Goal: Information Seeking & Learning: Learn about a topic

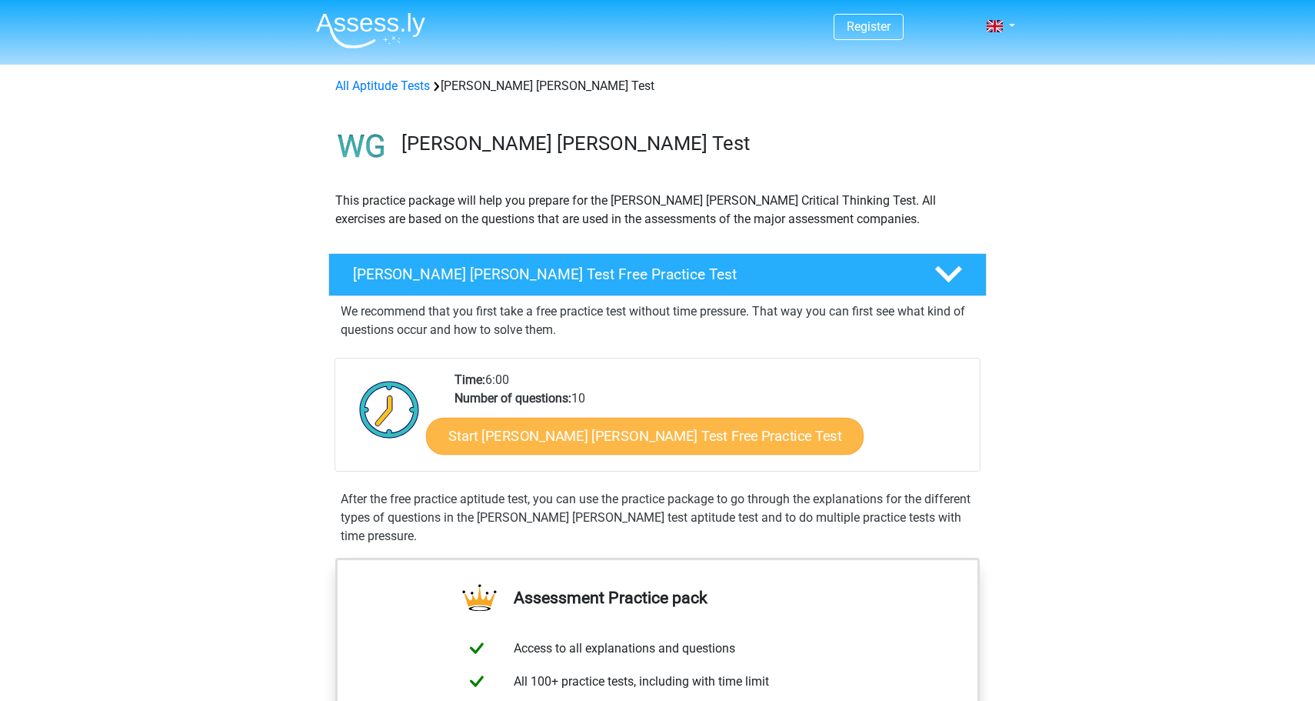
click at [550, 440] on link "Start Watson Glaser Test Free Practice Test" at bounding box center [645, 436] width 438 height 37
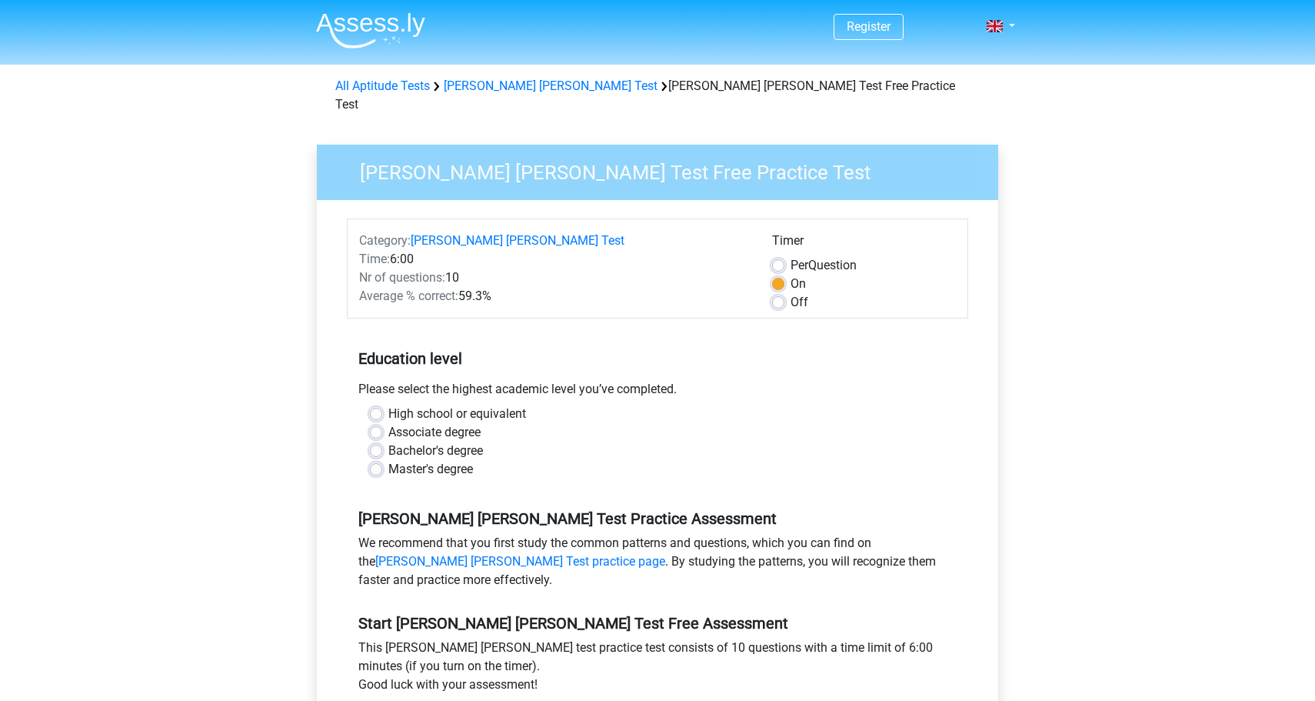
click at [388, 441] on label "Bachelor's degree" at bounding box center [435, 450] width 95 height 18
click at [374, 441] on input "Bachelor's degree" at bounding box center [376, 448] width 12 height 15
radio input "true"
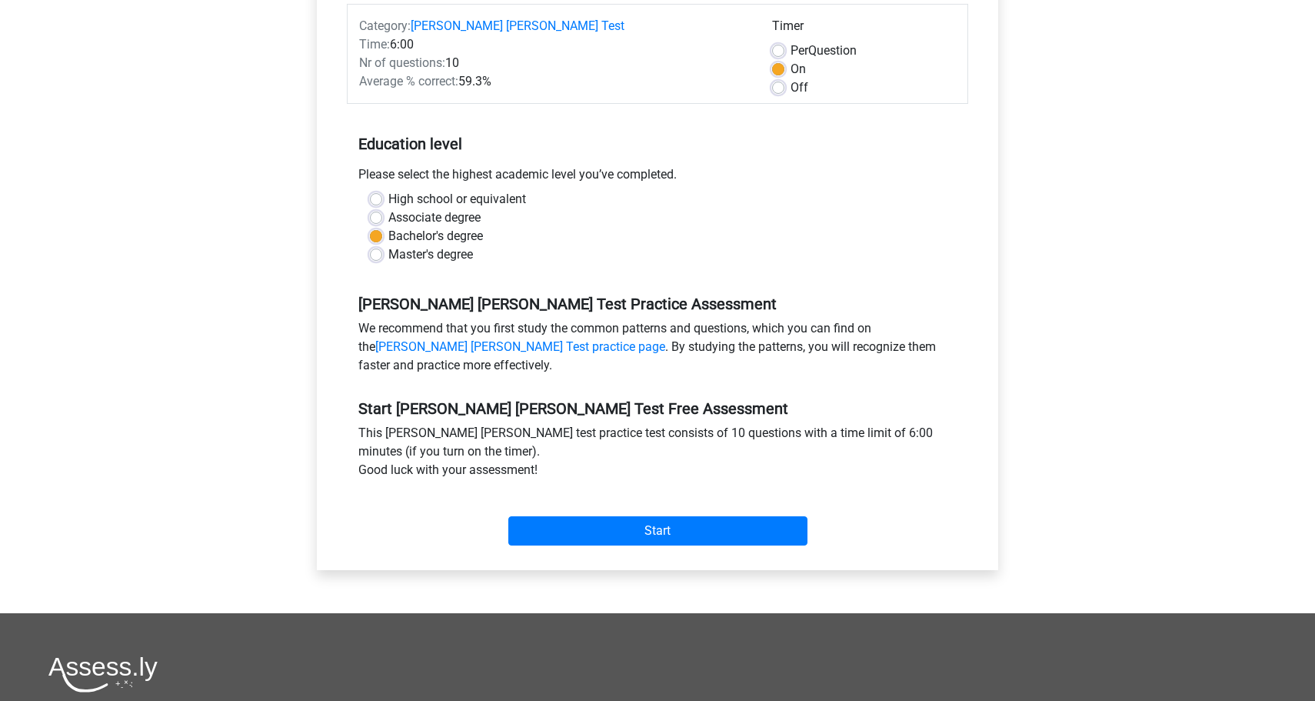
scroll to position [215, 0]
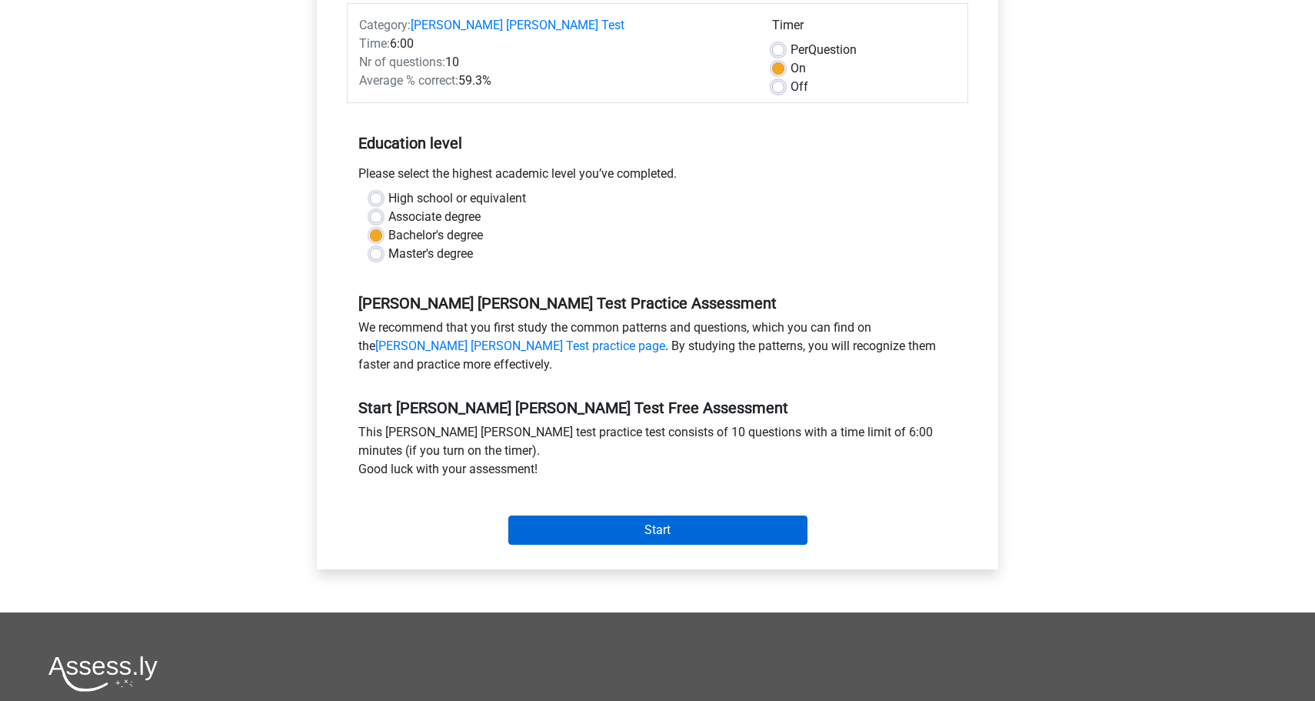
click at [658, 515] on input "Start" at bounding box center [657, 529] width 299 height 29
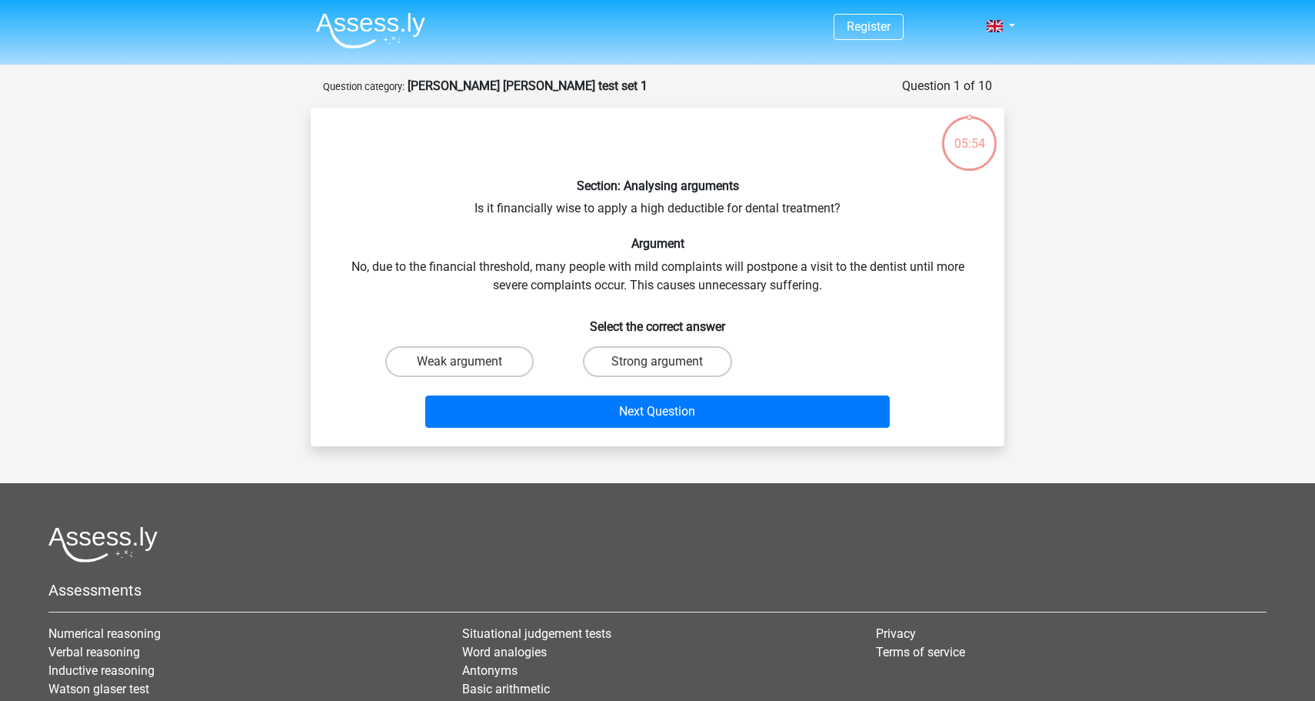
click at [587, 203] on div "Section: Analysing arguments Is it financially wise to apply a high deductible …" at bounding box center [657, 277] width 681 height 314
drag, startPoint x: 637, startPoint y: 205, endPoint x: 739, endPoint y: 205, distance: 102.3
click at [739, 205] on div "Section: Analysing arguments Is it financially wise to apply a high deductible …" at bounding box center [657, 277] width 681 height 314
click at [724, 205] on div "Section: Analysing arguments Is it financially wise to apply a high deductible …" at bounding box center [657, 277] width 681 height 314
drag, startPoint x: 724, startPoint y: 205, endPoint x: 634, endPoint y: 207, distance: 89.2
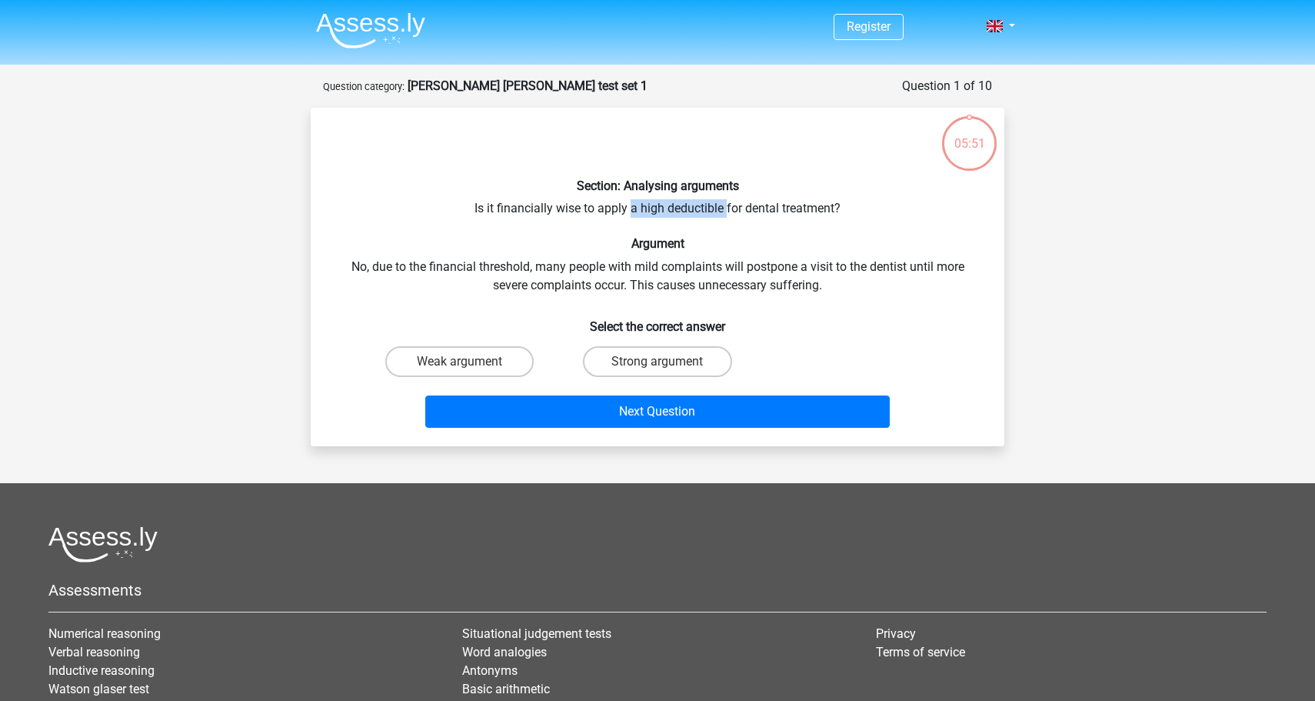
click at [634, 207] on div "Section: Analysing arguments Is it financially wise to apply a high deductible …" at bounding box center [657, 277] width 681 height 314
click at [550, 200] on div "Section: Analysing arguments Is it financially wise to apply a high deductible …" at bounding box center [657, 277] width 681 height 314
click at [674, 353] on label "Strong argument" at bounding box center [657, 361] width 148 height 31
click at [668, 361] on input "Strong argument" at bounding box center [663, 366] width 10 height 10
radio input "true"
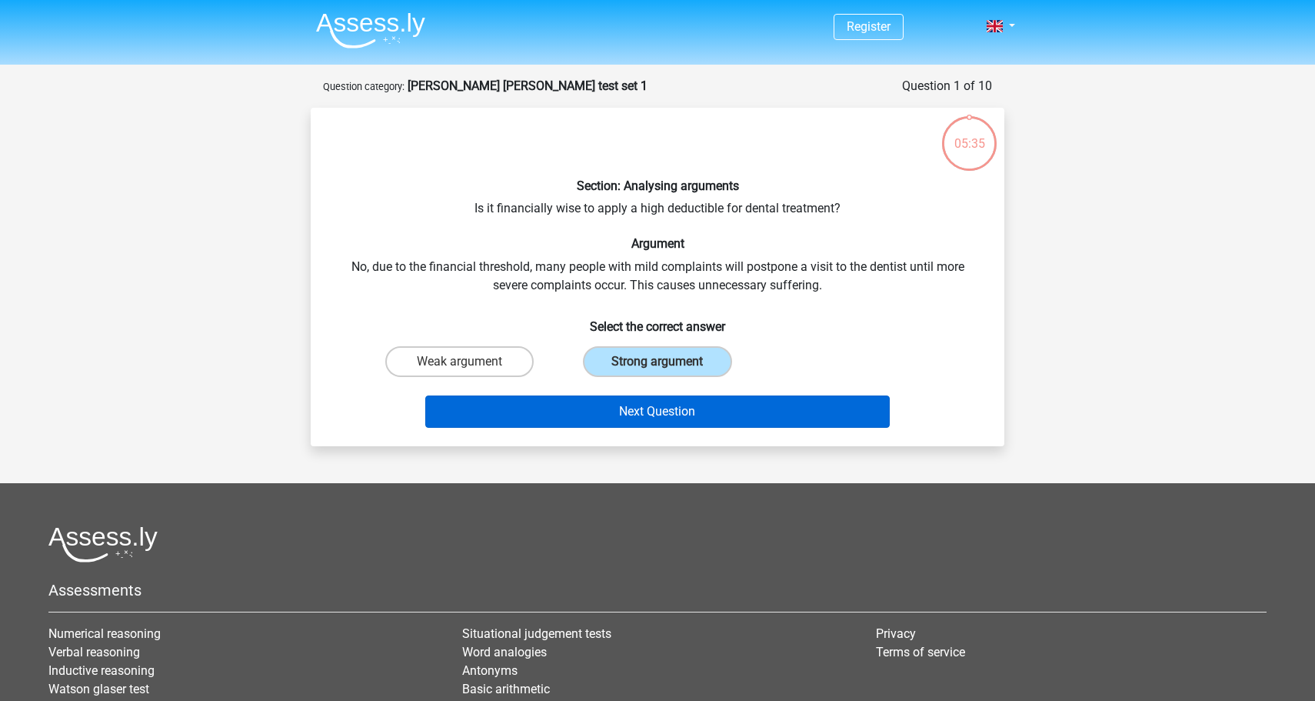
click at [659, 415] on button "Next Question" at bounding box center [657, 411] width 465 height 32
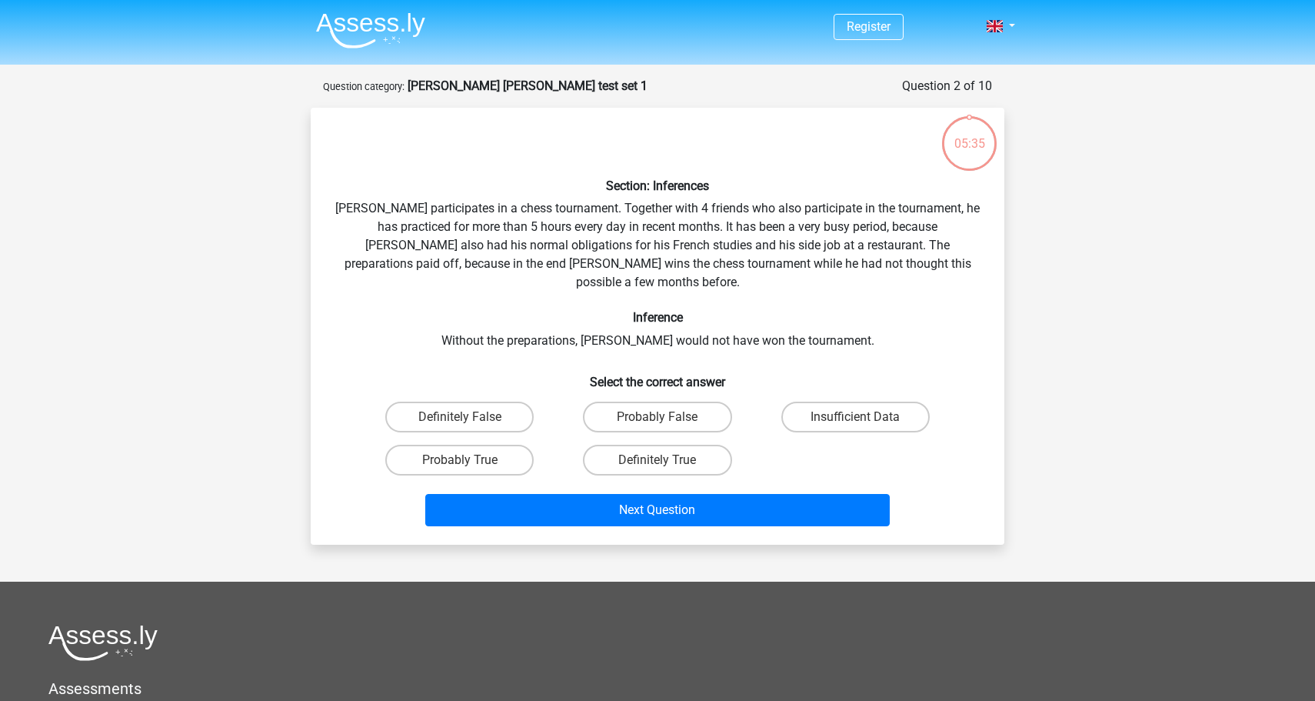
scroll to position [77, 0]
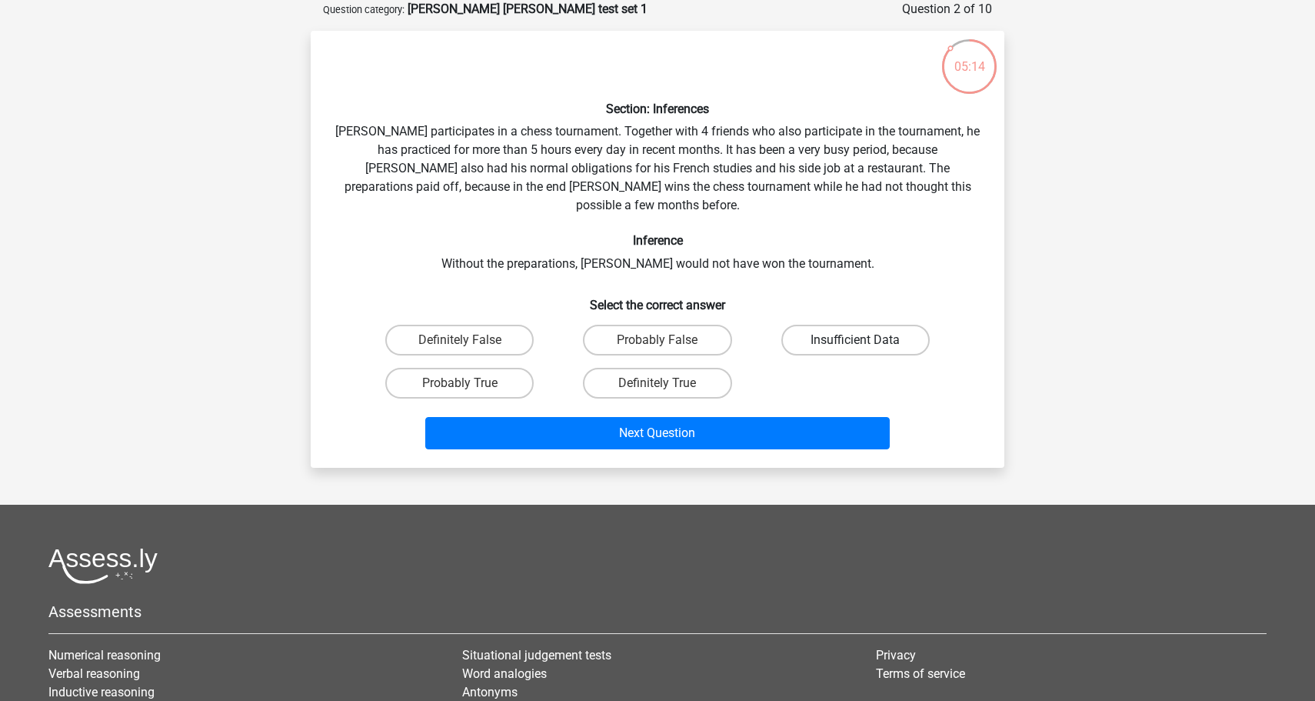
click at [845, 325] on label "Insufficient Data" at bounding box center [855, 340] width 148 height 31
click at [855, 340] on input "Insufficient Data" at bounding box center [860, 345] width 10 height 10
radio input "true"
click at [478, 368] on label "Probably True" at bounding box center [459, 383] width 148 height 31
click at [470, 383] on input "Probably True" at bounding box center [465, 388] width 10 height 10
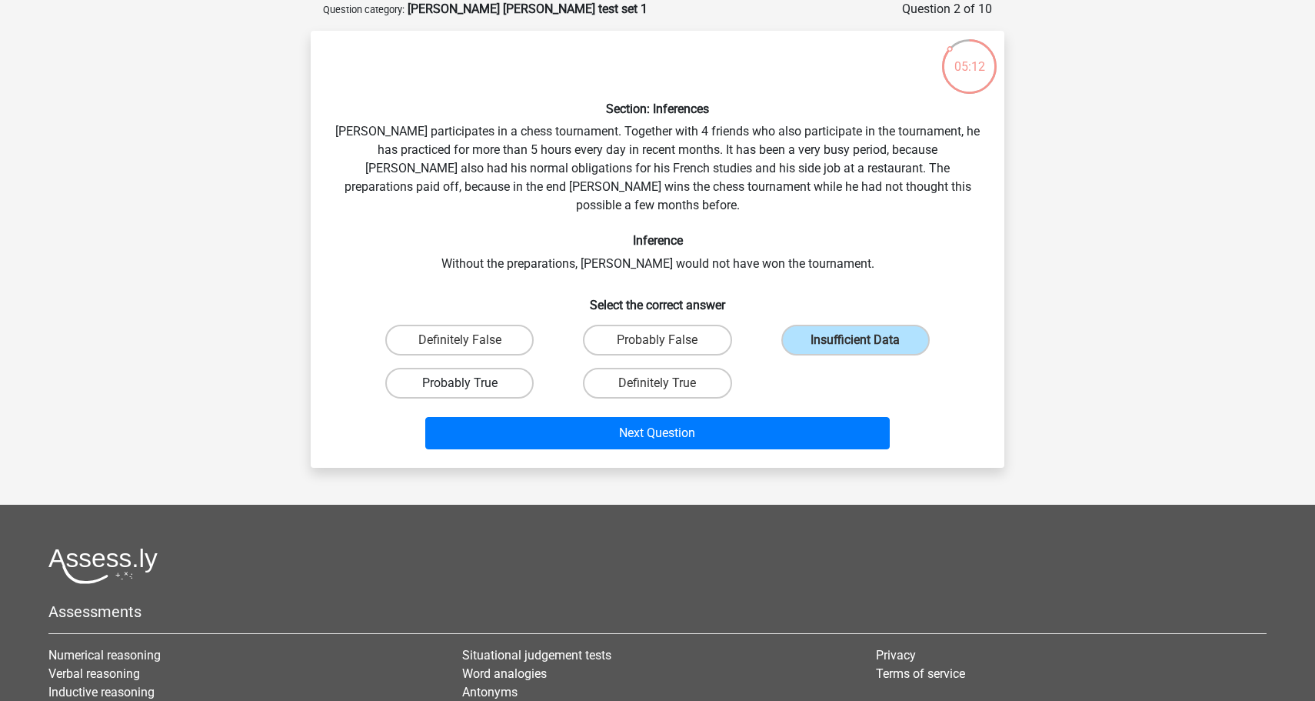
radio input "true"
click at [834, 325] on label "Insufficient Data" at bounding box center [855, 340] width 148 height 31
click at [855, 340] on input "Insufficient Data" at bounding box center [860, 345] width 10 height 10
radio input "true"
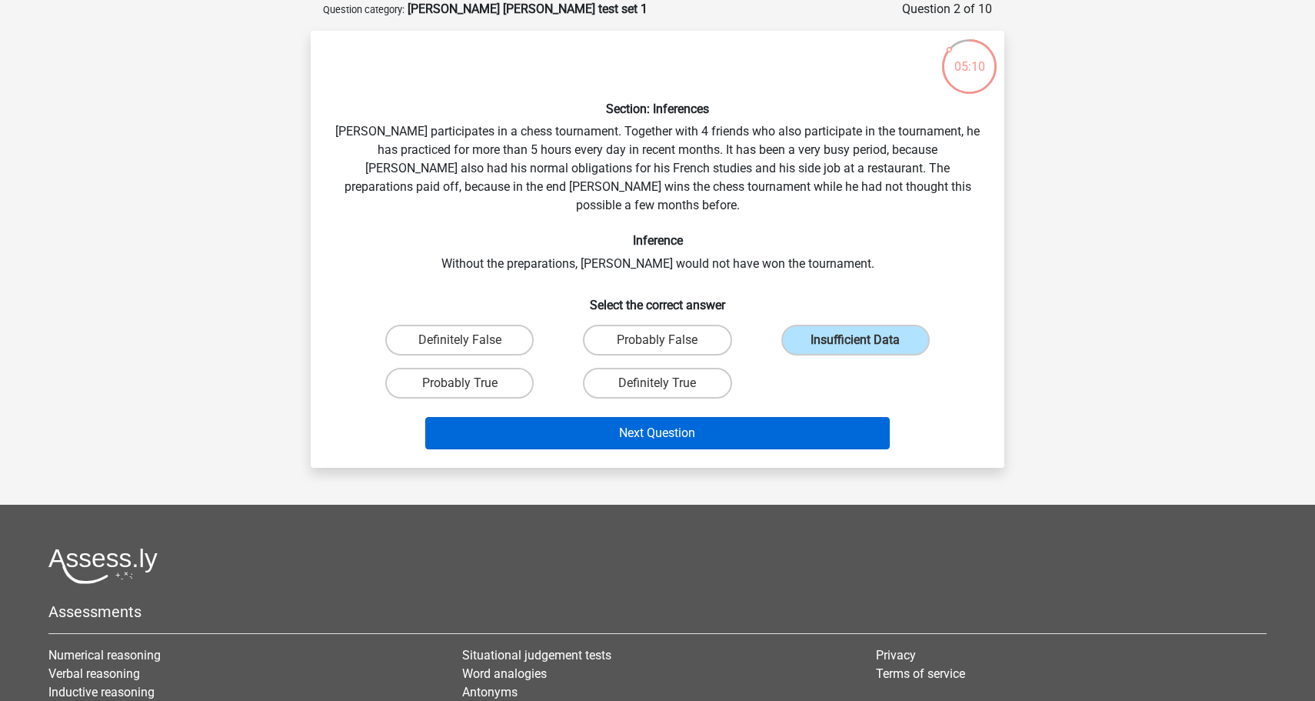
click at [733, 417] on button "Next Question" at bounding box center [657, 433] width 465 height 32
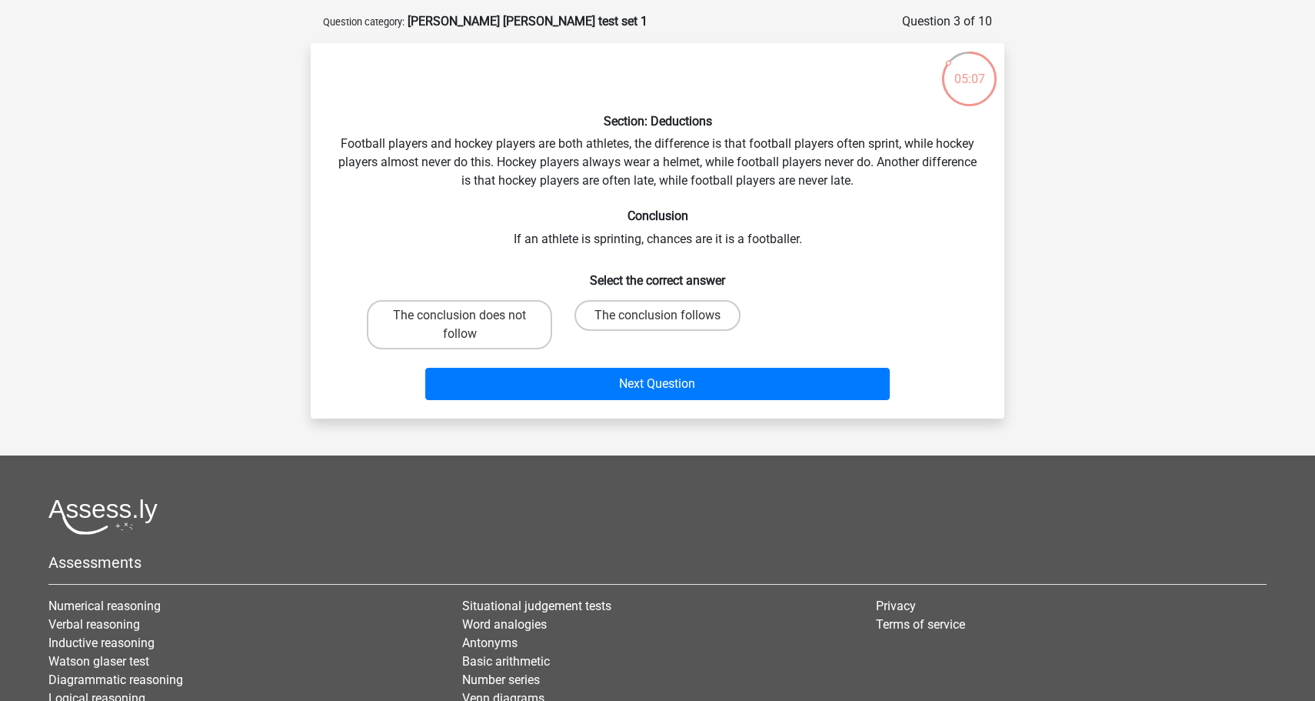
scroll to position [64, 0]
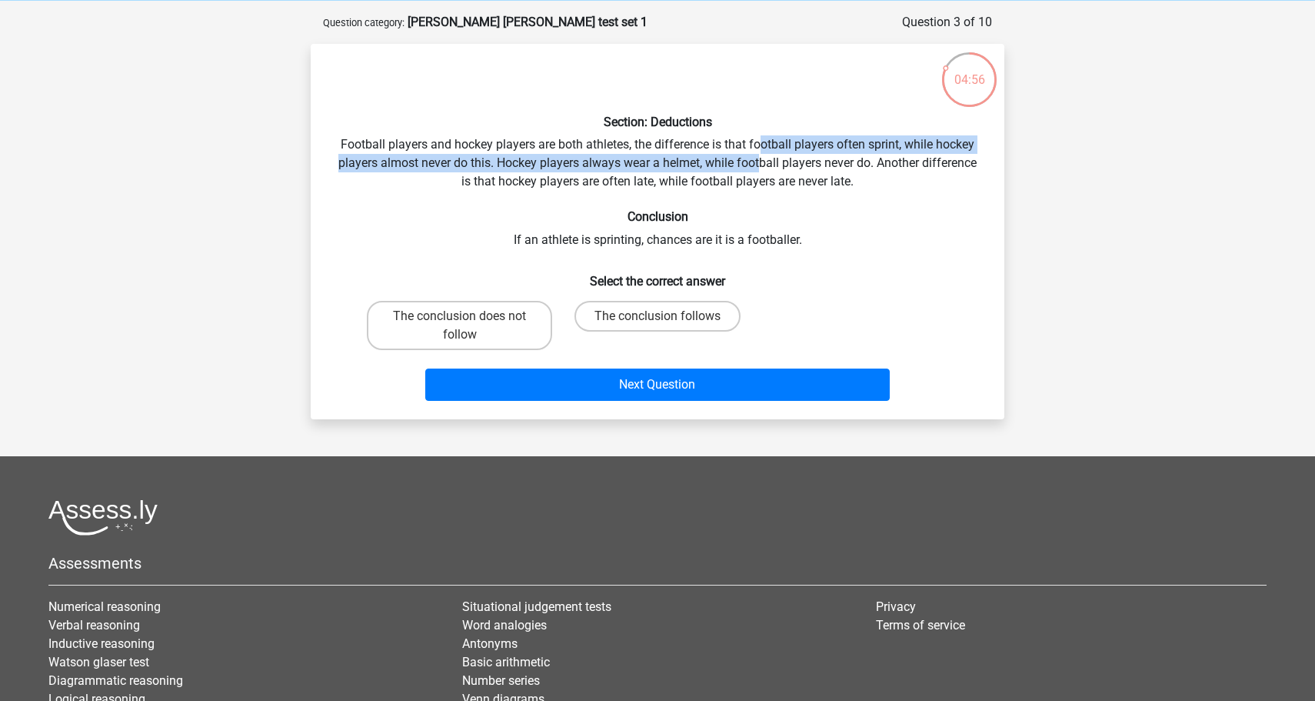
drag, startPoint x: 758, startPoint y: 145, endPoint x: 758, endPoint y: 164, distance: 19.2
click at [758, 164] on div "Section: Deductions Football players and hockey players are both athletes, the …" at bounding box center [657, 231] width 681 height 351
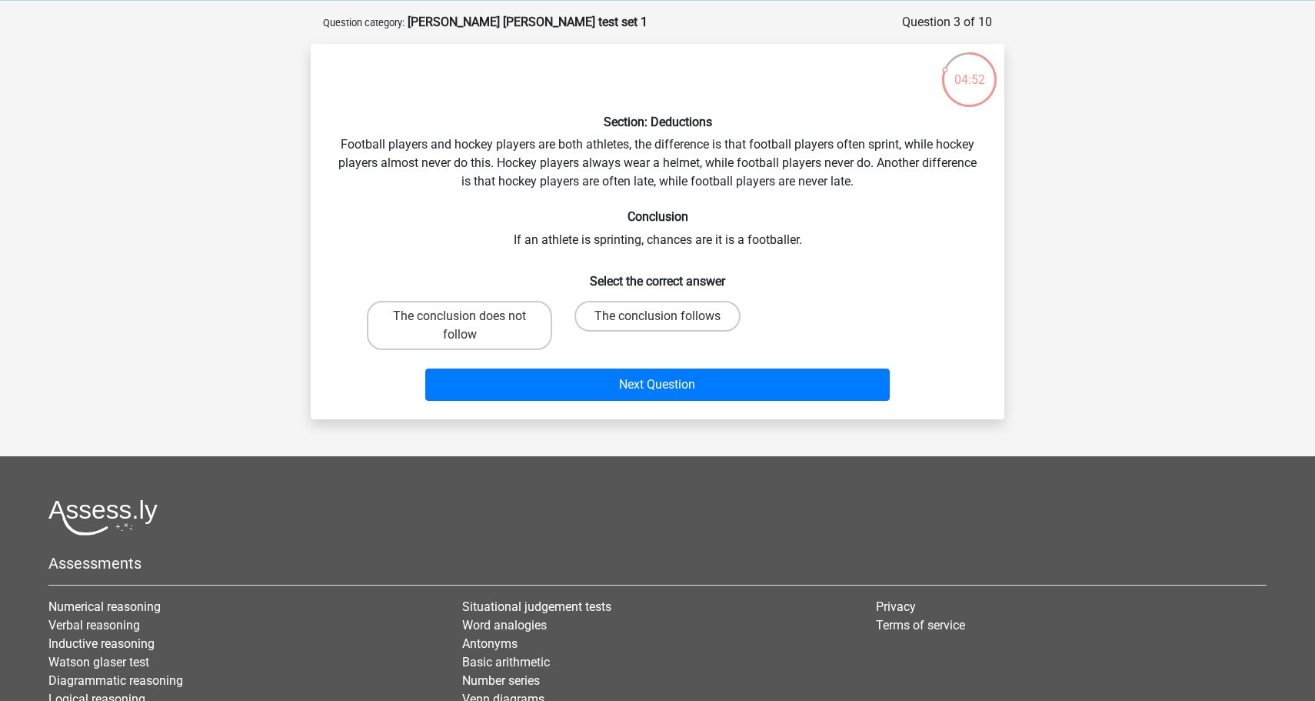
click at [460, 322] on input "The conclusion does not follow" at bounding box center [465, 321] width 10 height 10
radio input "true"
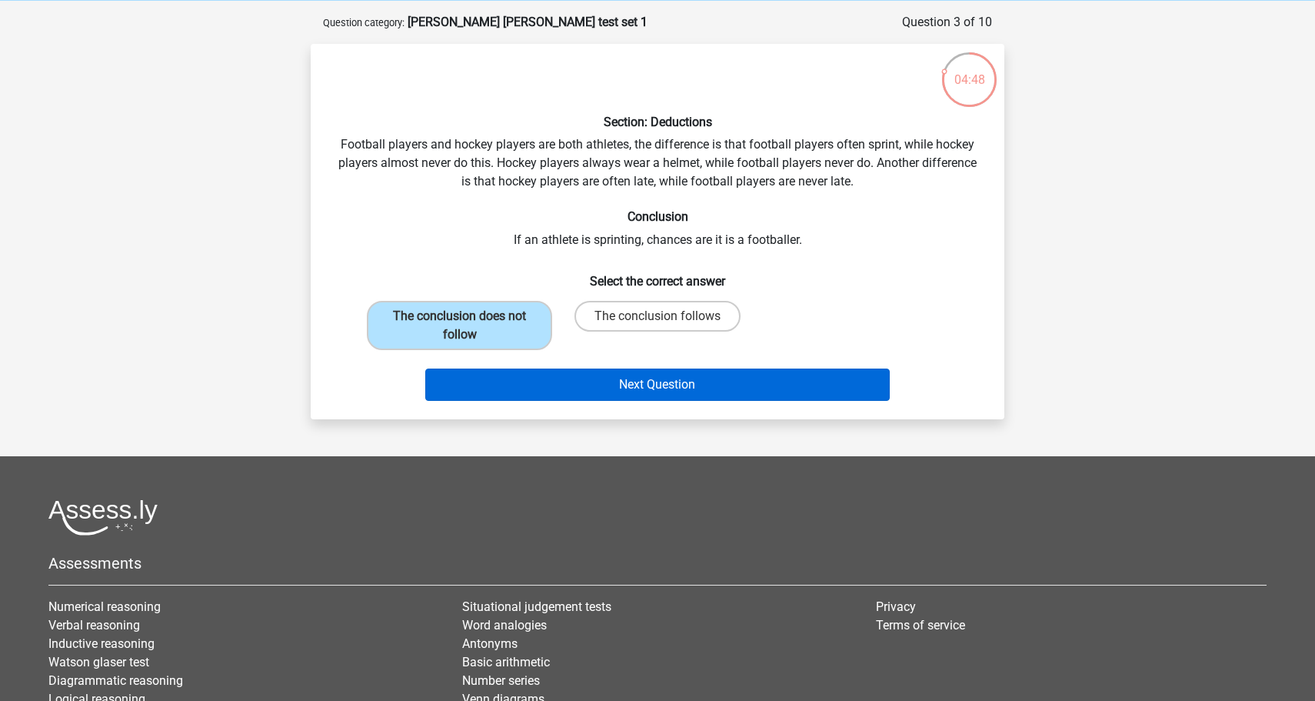
click at [711, 389] on button "Next Question" at bounding box center [657, 384] width 465 height 32
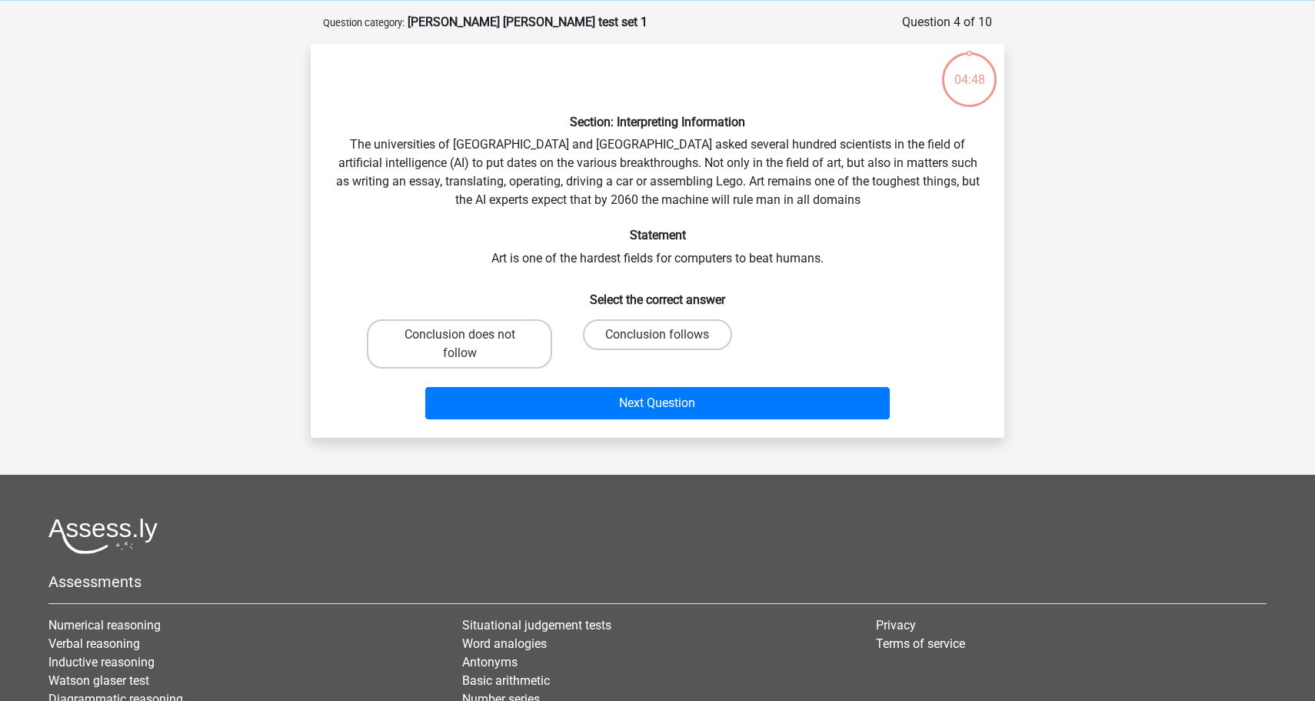
scroll to position [77, 0]
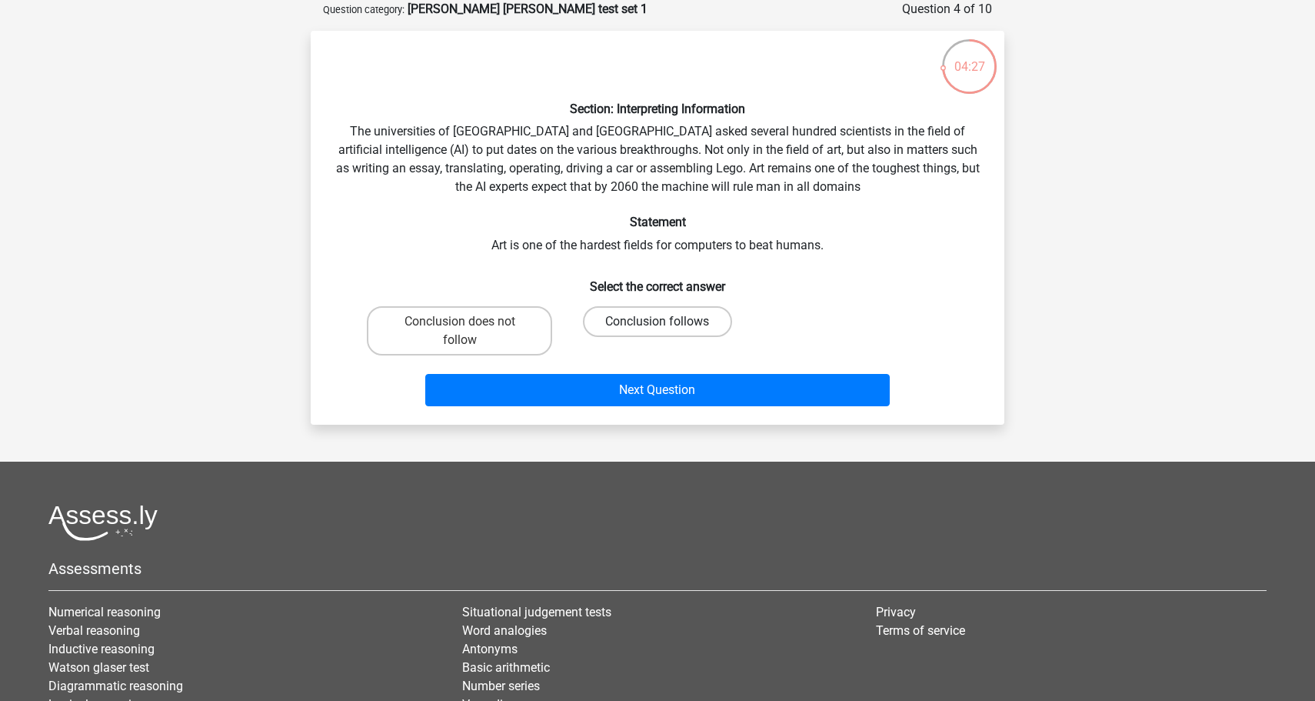
click at [657, 318] on label "Conclusion follows" at bounding box center [657, 321] width 148 height 31
click at [658, 321] on input "Conclusion follows" at bounding box center [663, 326] width 10 height 10
radio input "true"
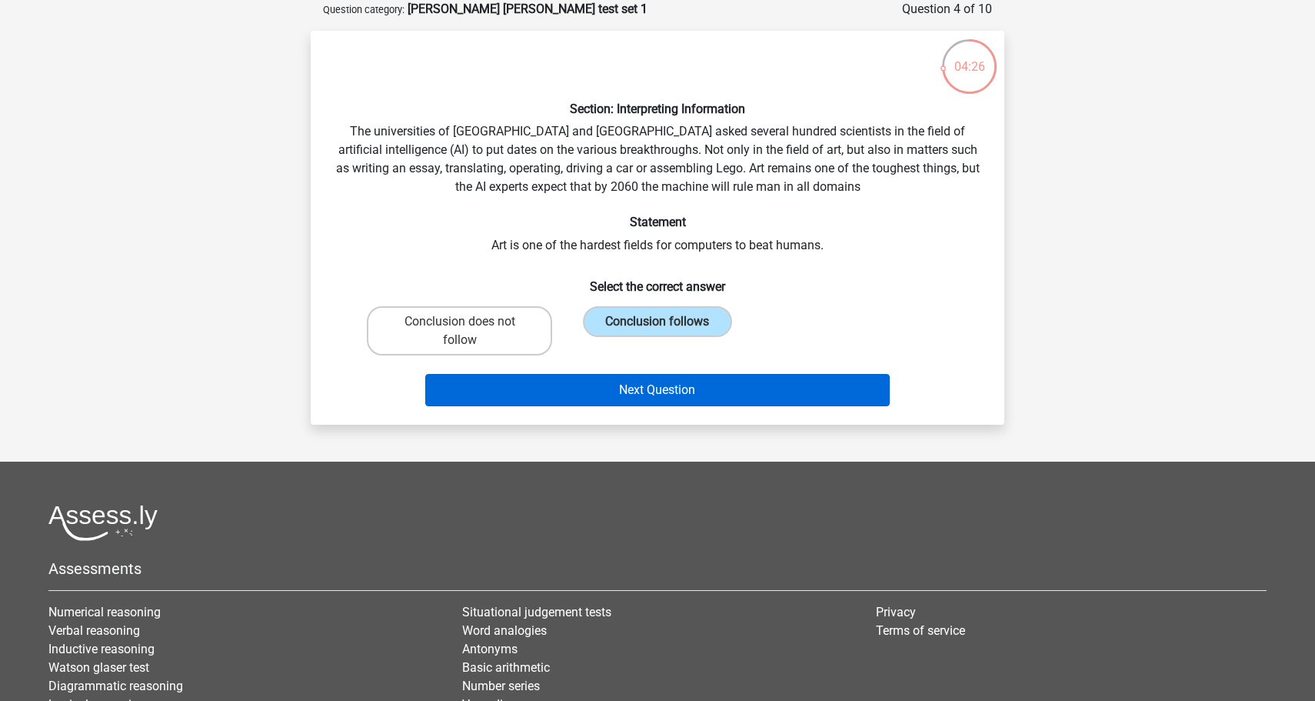
click at [670, 392] on button "Next Question" at bounding box center [657, 390] width 465 height 32
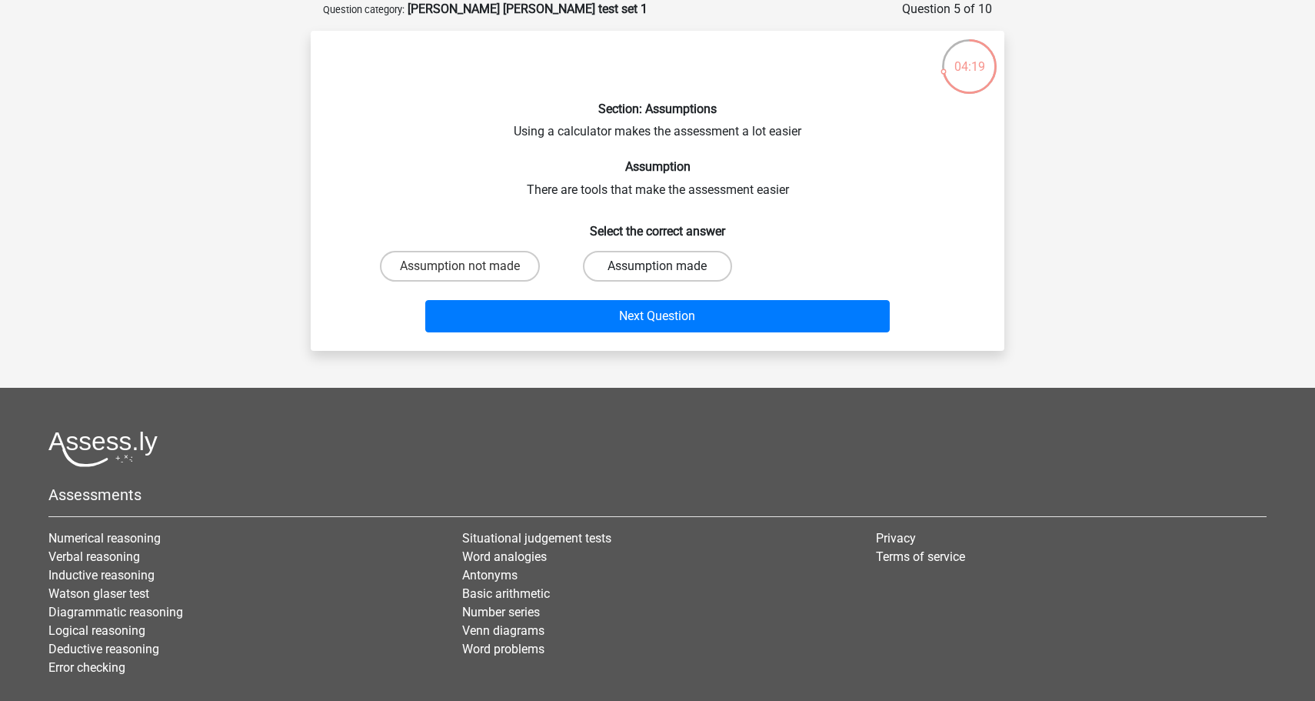
click at [630, 270] on label "Assumption made" at bounding box center [657, 266] width 148 height 31
click at [658, 270] on input "Assumption made" at bounding box center [663, 271] width 10 height 10
radio input "true"
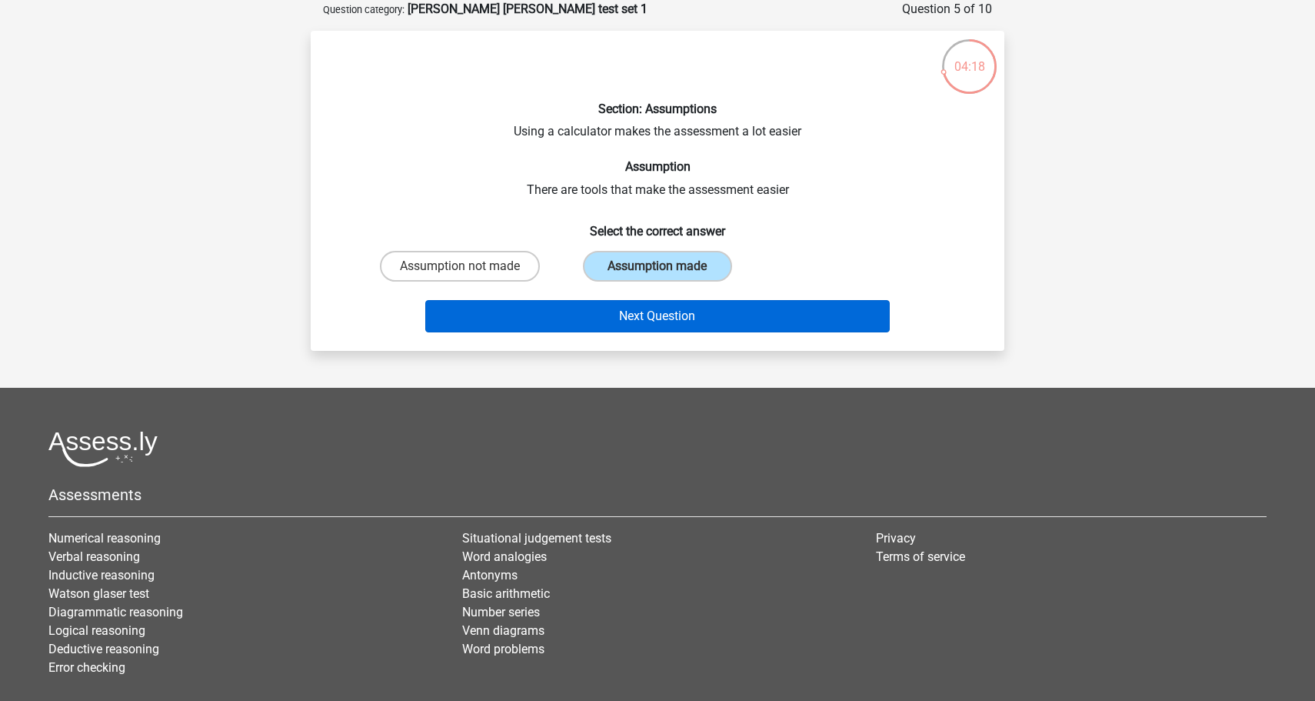
click at [642, 325] on button "Next Question" at bounding box center [657, 316] width 465 height 32
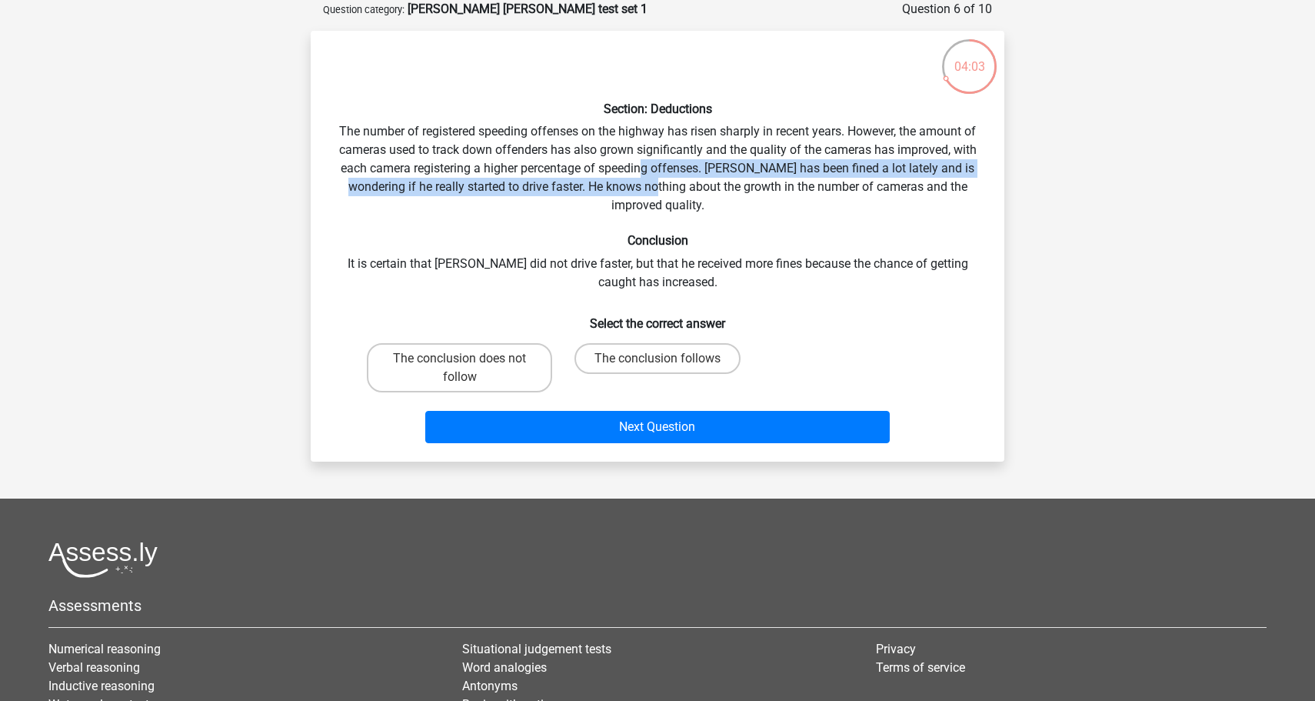
drag, startPoint x: 642, startPoint y: 159, endPoint x: 643, endPoint y: 187, distance: 27.7
click at [643, 187] on div "Section: Deductions The number of registered speeding offenses on the highway h…" at bounding box center [657, 246] width 681 height 406
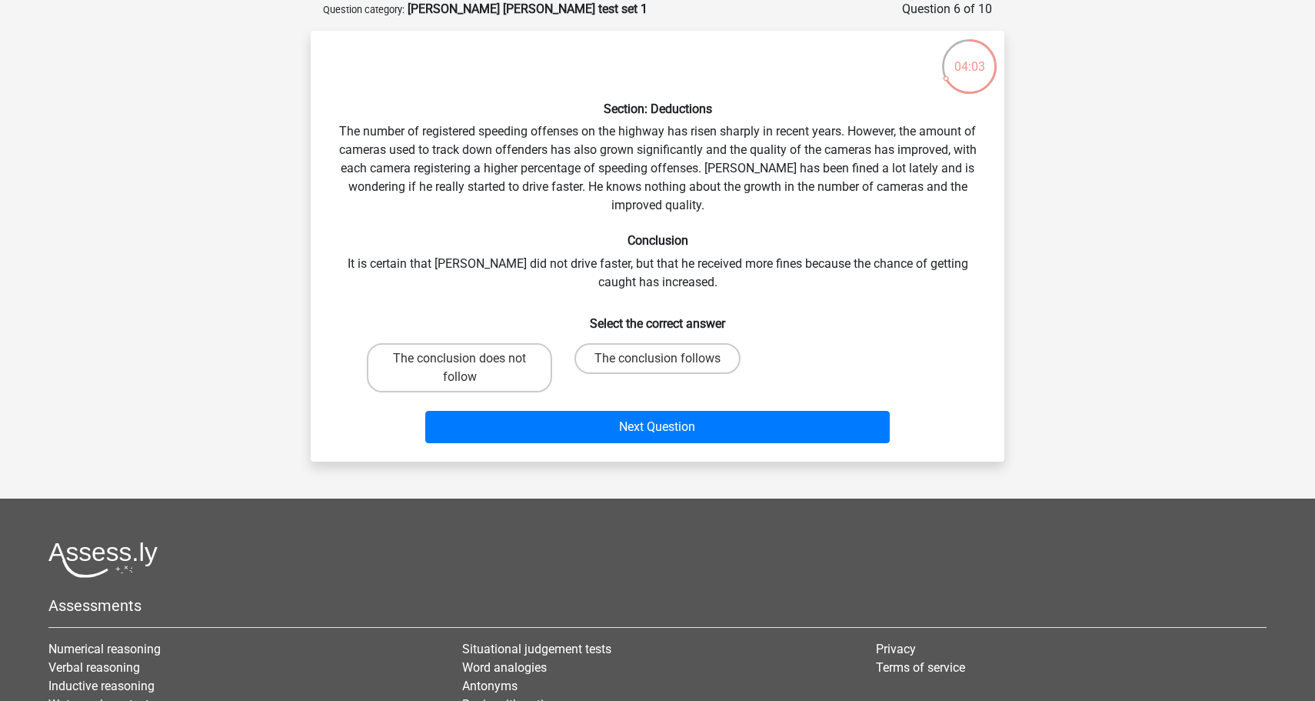
click at [568, 182] on div "Section: Deductions The number of registered speeding offenses on the highway h…" at bounding box center [657, 246] width 681 height 406
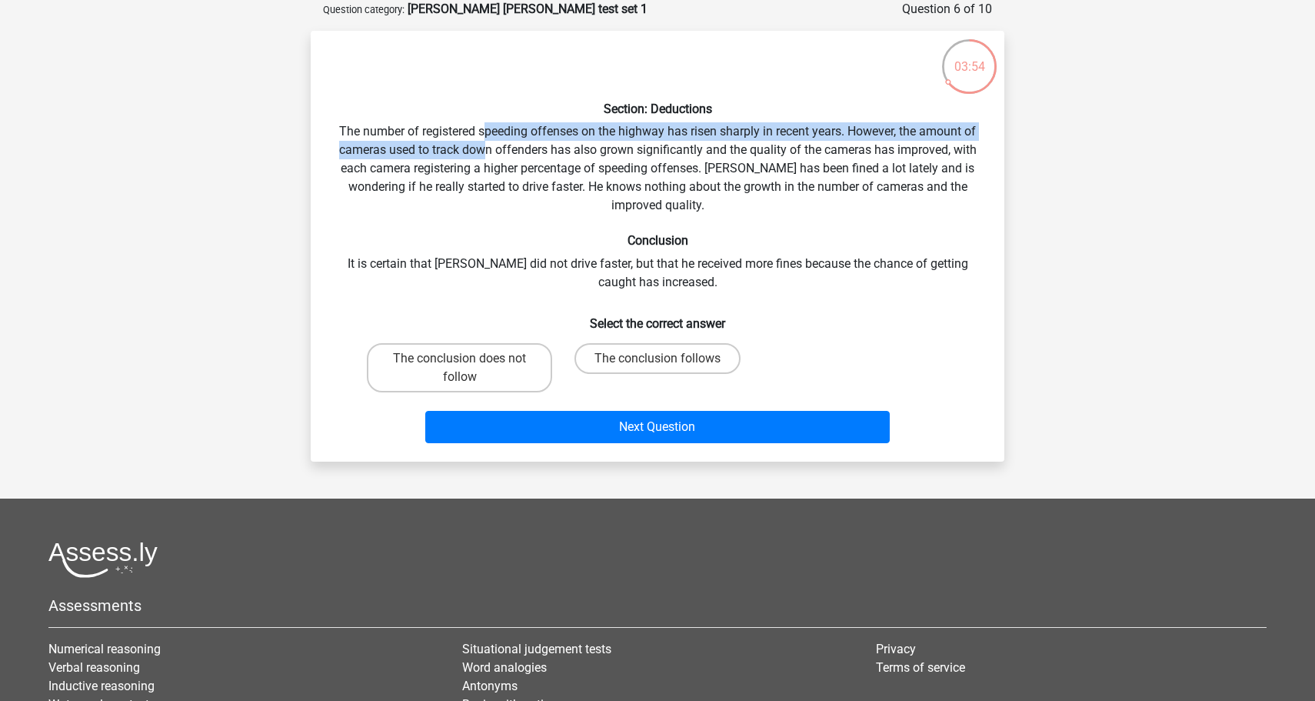
drag, startPoint x: 482, startPoint y: 138, endPoint x: 482, endPoint y: 148, distance: 10.0
click at [482, 148] on div "Section: Deductions The number of registered speeding offenses on the highway h…" at bounding box center [657, 246] width 681 height 406
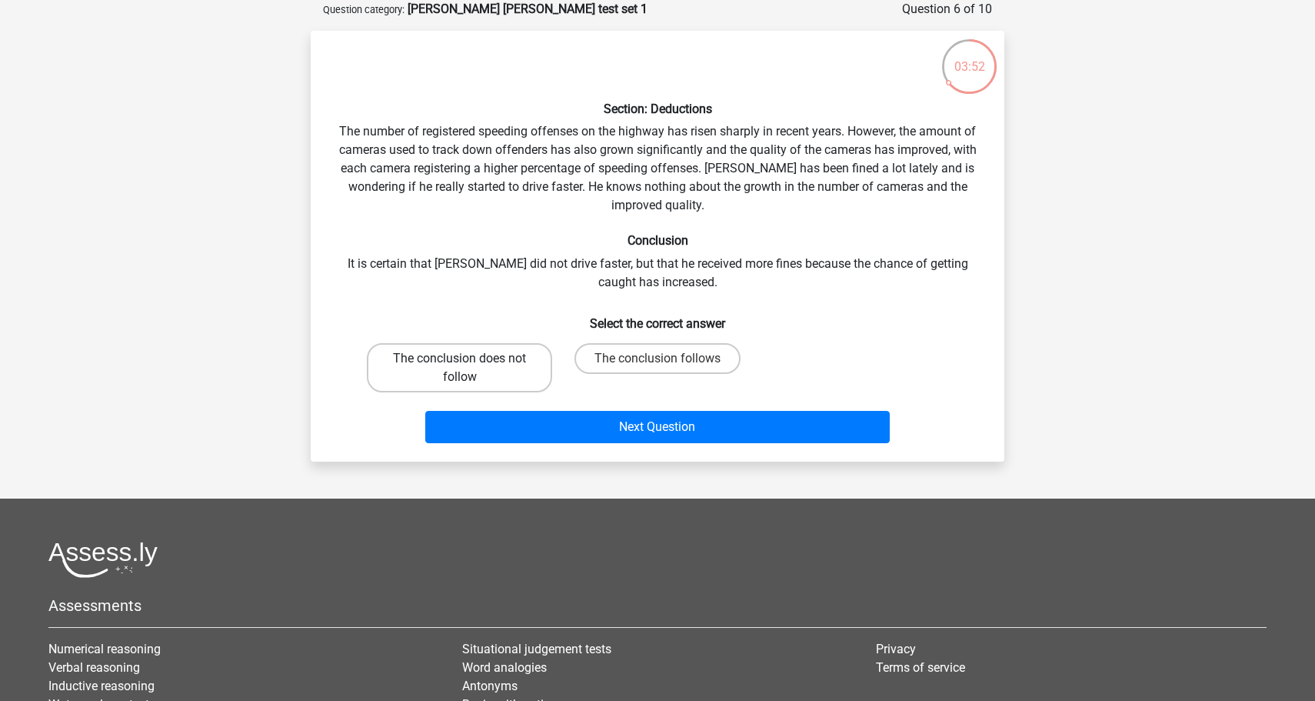
click at [475, 355] on label "The conclusion does not follow" at bounding box center [459, 367] width 185 height 49
click at [470, 358] on input "The conclusion does not follow" at bounding box center [465, 363] width 10 height 10
radio input "true"
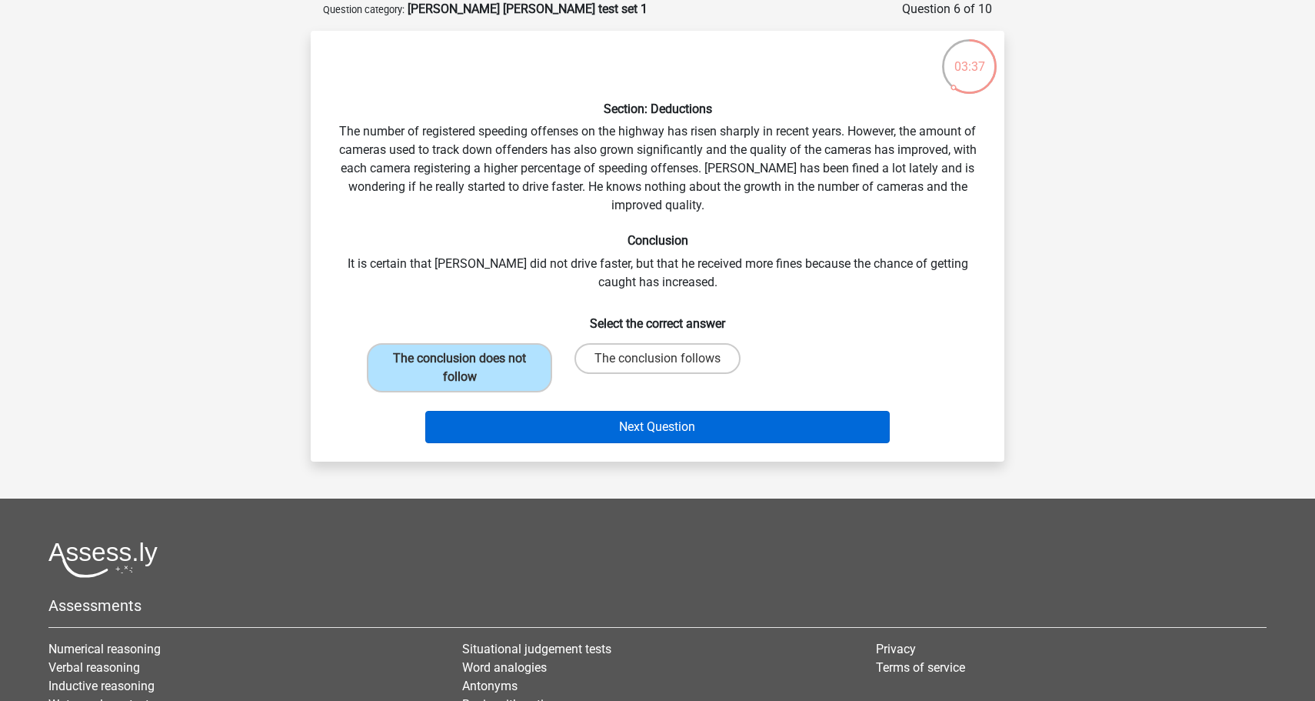
click at [584, 427] on button "Next Question" at bounding box center [657, 427] width 465 height 32
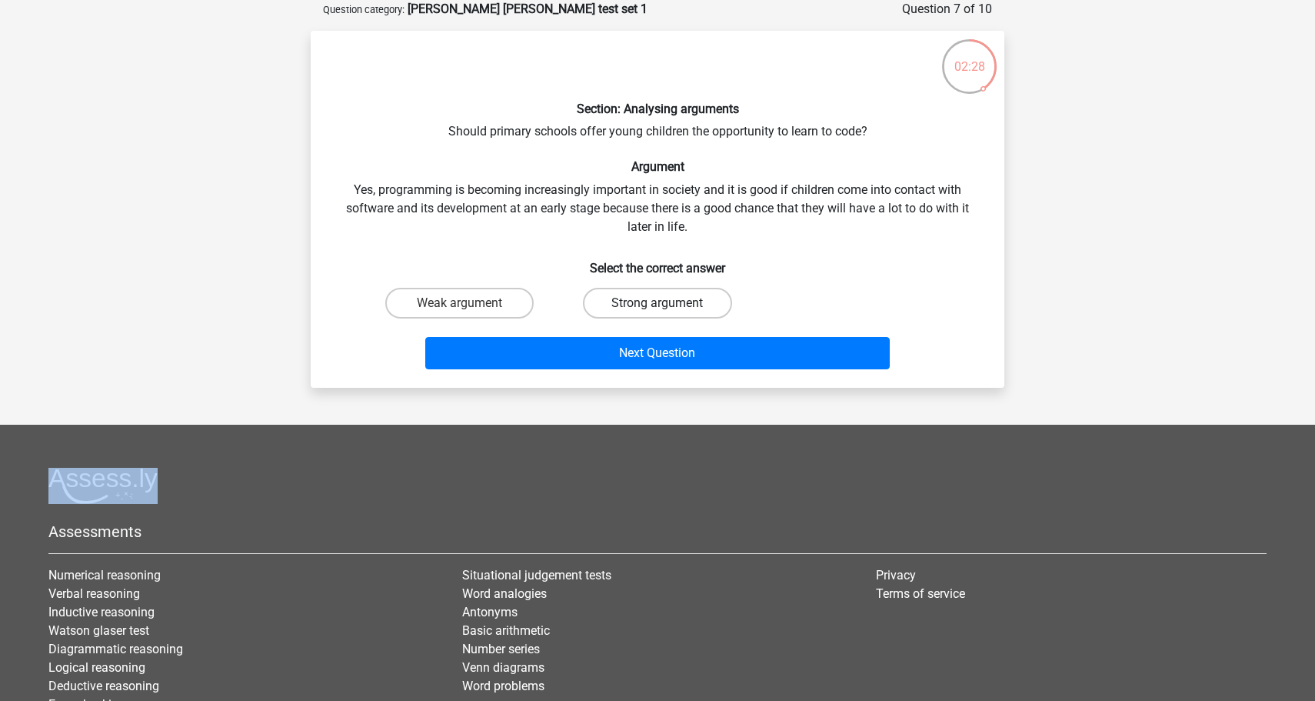
drag, startPoint x: 441, startPoint y: 304, endPoint x: 631, endPoint y: 304, distance: 190.0
click at [631, 304] on div "Weak argument Strong argument" at bounding box center [658, 302] width 594 height 43
click at [631, 304] on label "Strong argument" at bounding box center [657, 303] width 148 height 31
click at [658, 304] on input "Strong argument" at bounding box center [663, 308] width 10 height 10
radio input "true"
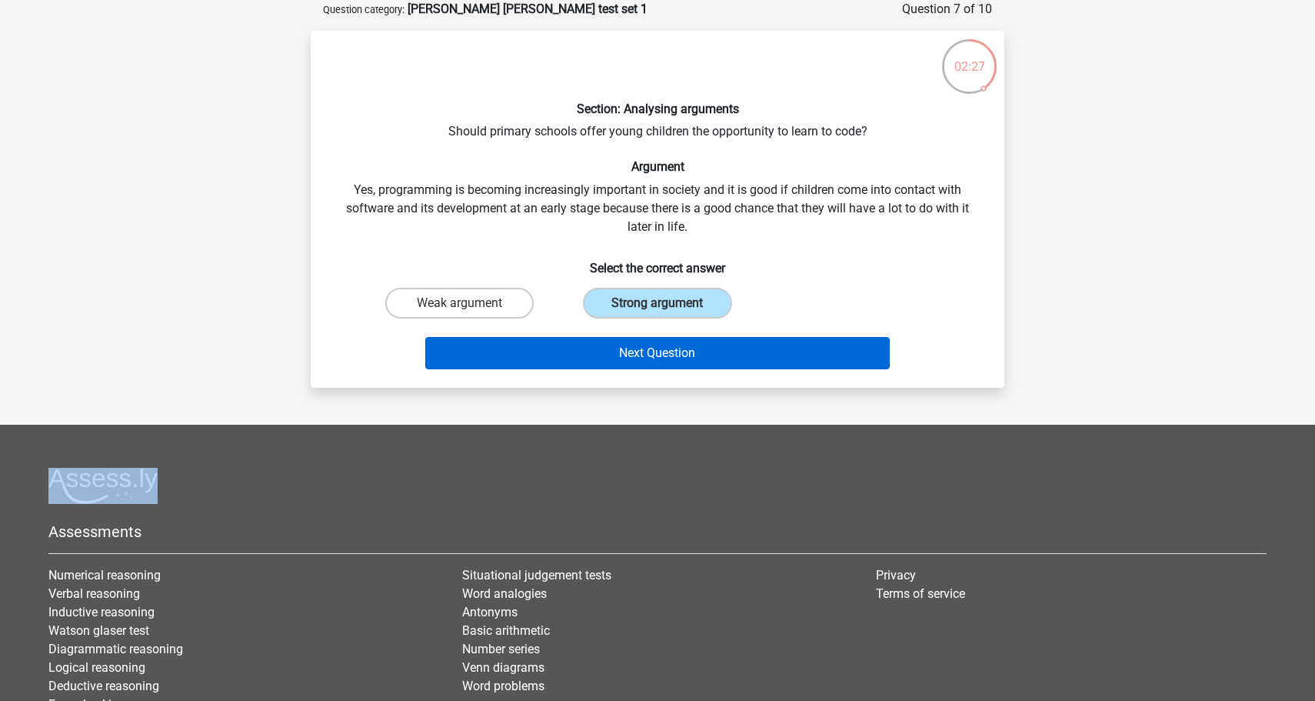
click at [622, 355] on button "Next Question" at bounding box center [657, 353] width 465 height 32
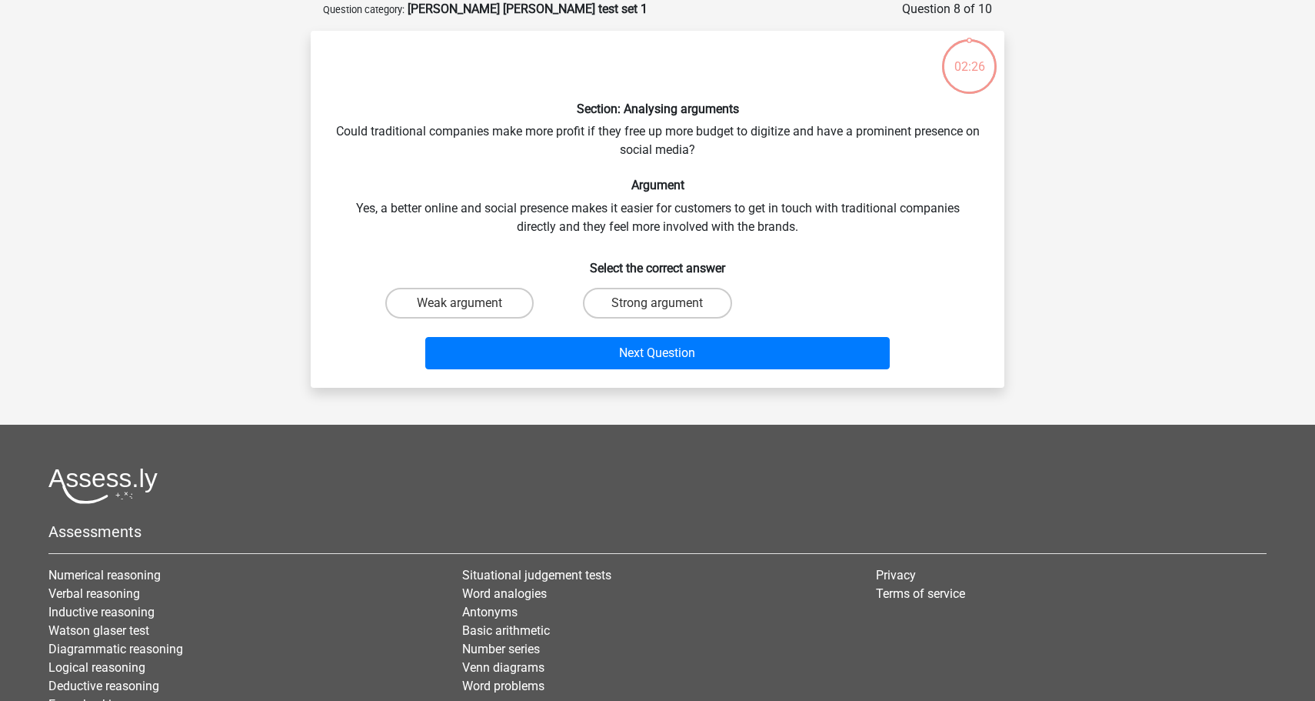
click at [583, 184] on h6 "Argument" at bounding box center [657, 185] width 644 height 15
drag, startPoint x: 490, startPoint y: 301, endPoint x: 639, endPoint y: 241, distance: 160.5
click at [639, 241] on div "Section: Analysing arguments Could traditional companies make more profit if th…" at bounding box center [657, 209] width 681 height 332
click at [641, 301] on label "Strong argument" at bounding box center [657, 303] width 148 height 31
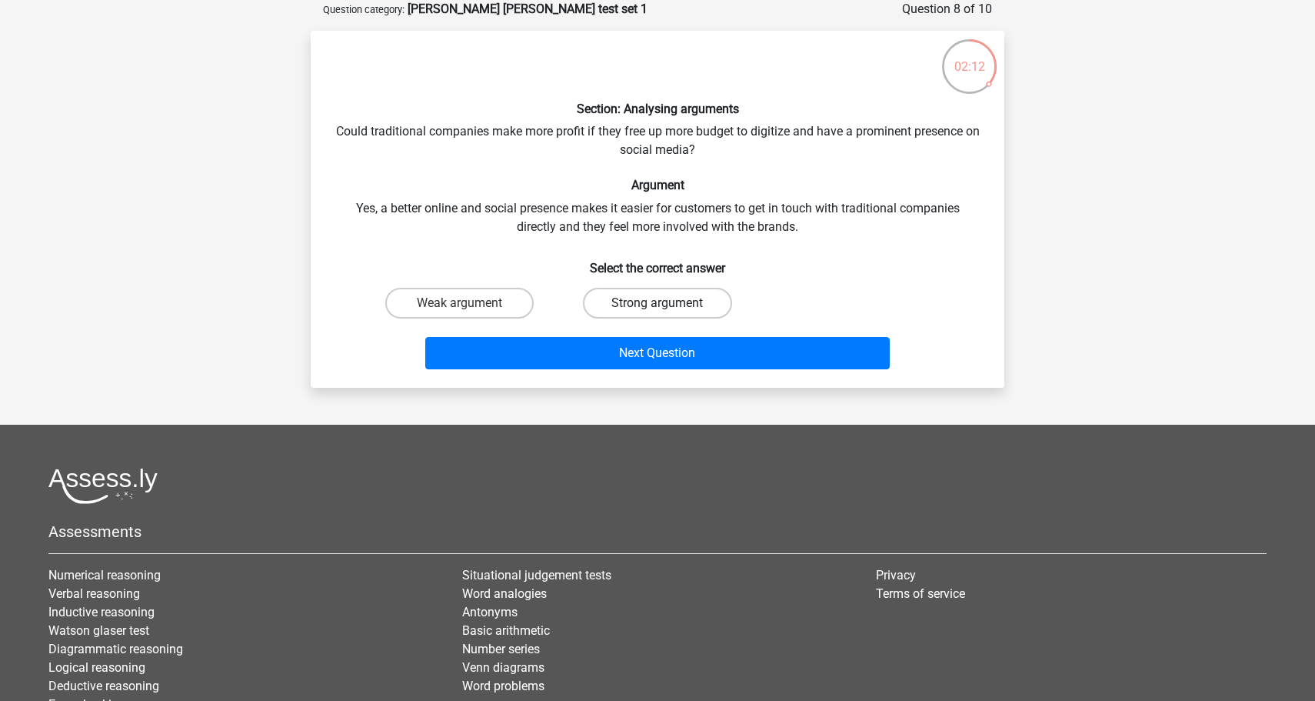
click at [658, 303] on input "Strong argument" at bounding box center [663, 308] width 10 height 10
radio input "true"
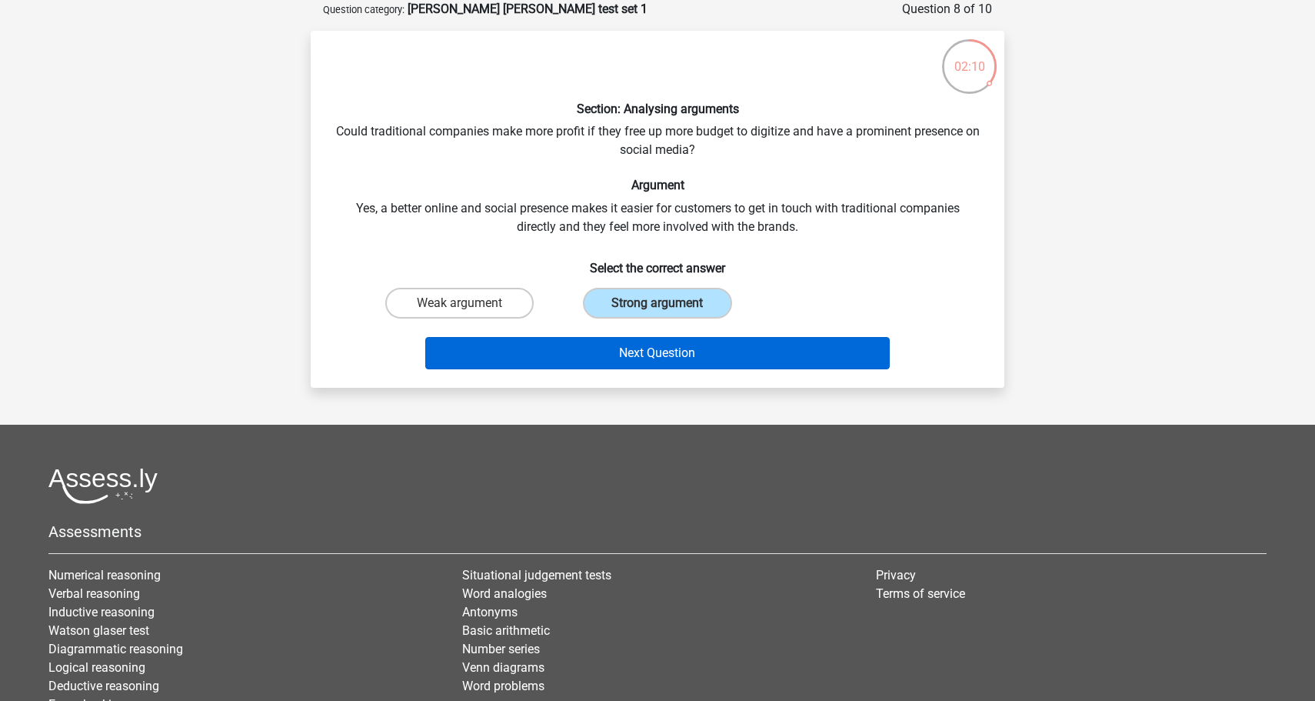
click at [618, 361] on button "Next Question" at bounding box center [657, 353] width 465 height 32
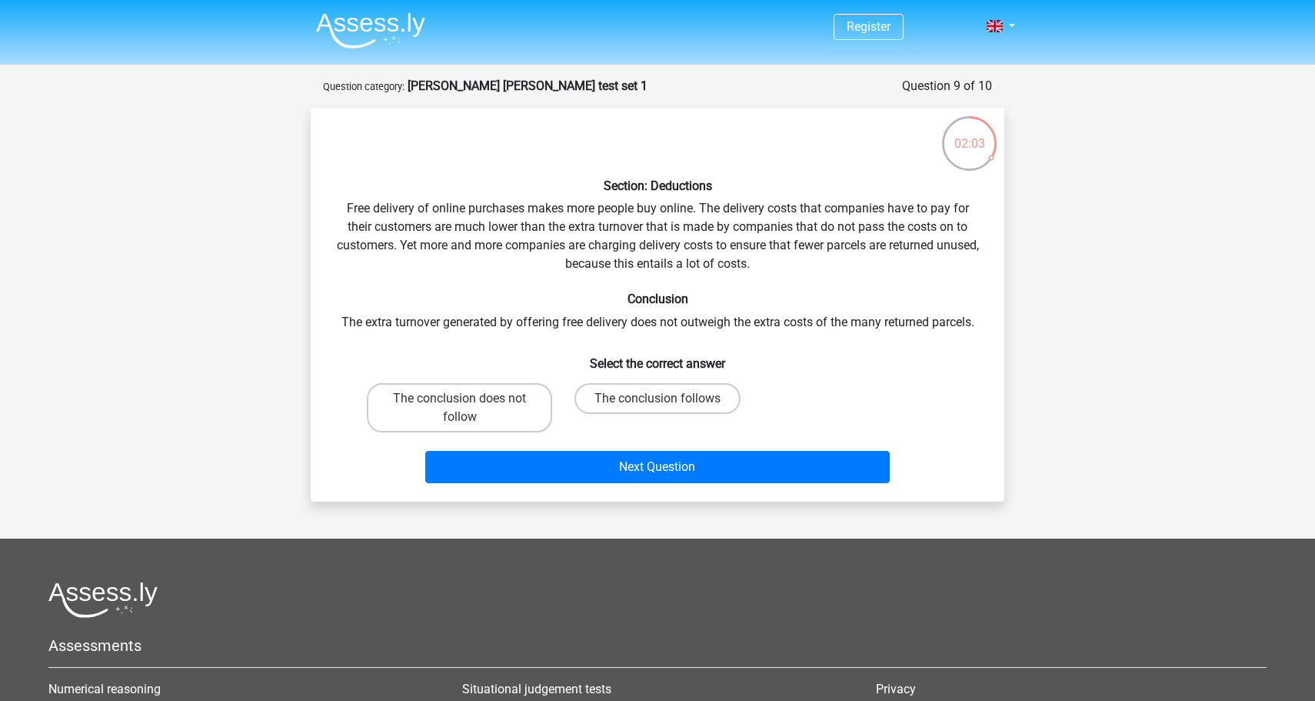
scroll to position [0, 0]
drag, startPoint x: 439, startPoint y: 322, endPoint x: 461, endPoint y: 326, distance: 22.6
click at [461, 326] on div "Section: Deductions Free delivery of online purchases makes more people buy onl…" at bounding box center [657, 304] width 681 height 369
click at [465, 344] on h6 "Select the correct answer" at bounding box center [657, 357] width 644 height 27
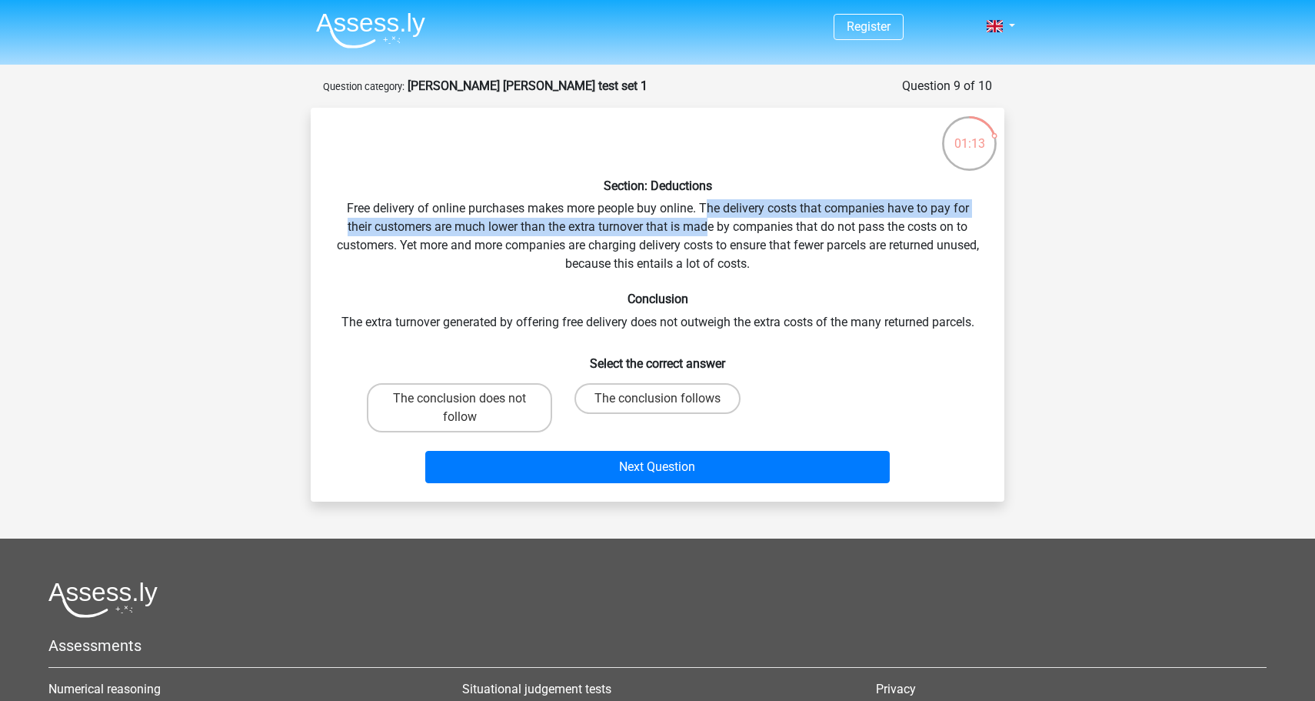
drag, startPoint x: 706, startPoint y: 208, endPoint x: 710, endPoint y: 231, distance: 23.4
click at [710, 231] on div "Section: Deductions Free delivery of online purchases makes more people buy onl…" at bounding box center [657, 304] width 681 height 369
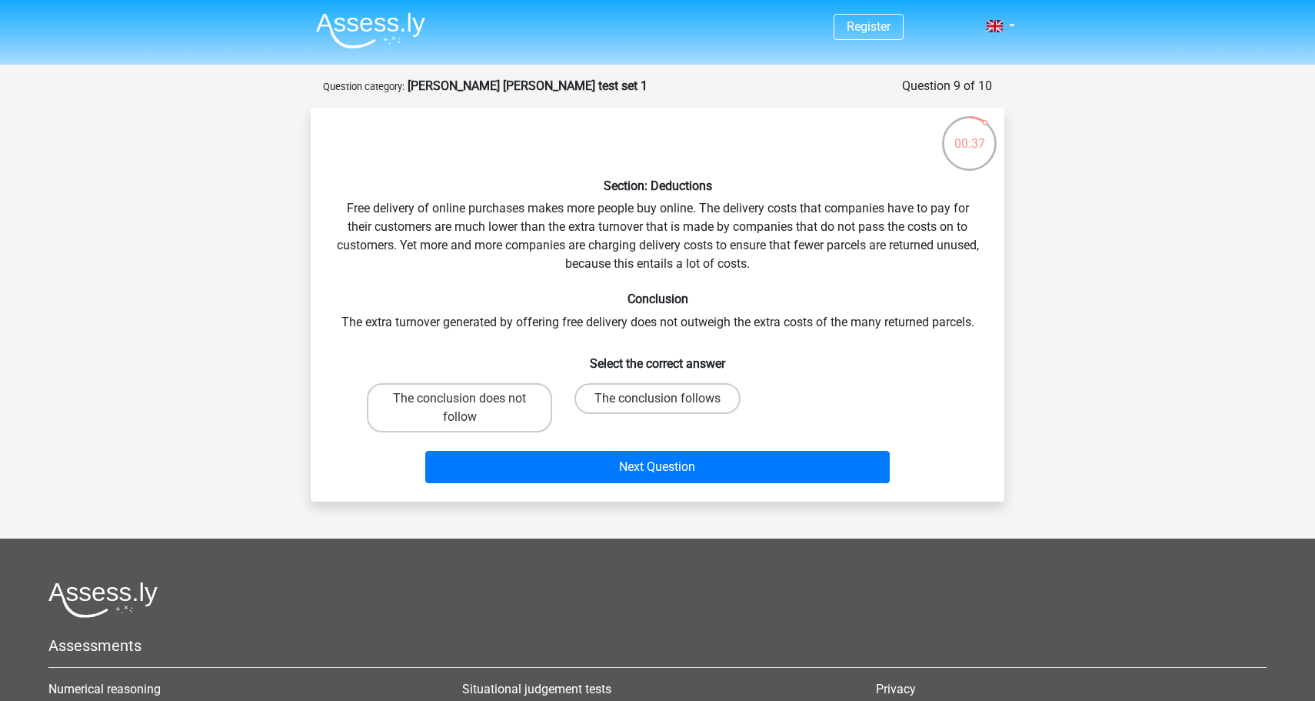
click at [603, 231] on div "Section: Deductions Free delivery of online purchases makes more people buy onl…" at bounding box center [657, 304] width 681 height 369
click at [520, 411] on label "The conclusion does not follow" at bounding box center [459, 407] width 185 height 49
click at [470, 408] on input "The conclusion does not follow" at bounding box center [465, 403] width 10 height 10
radio input "true"
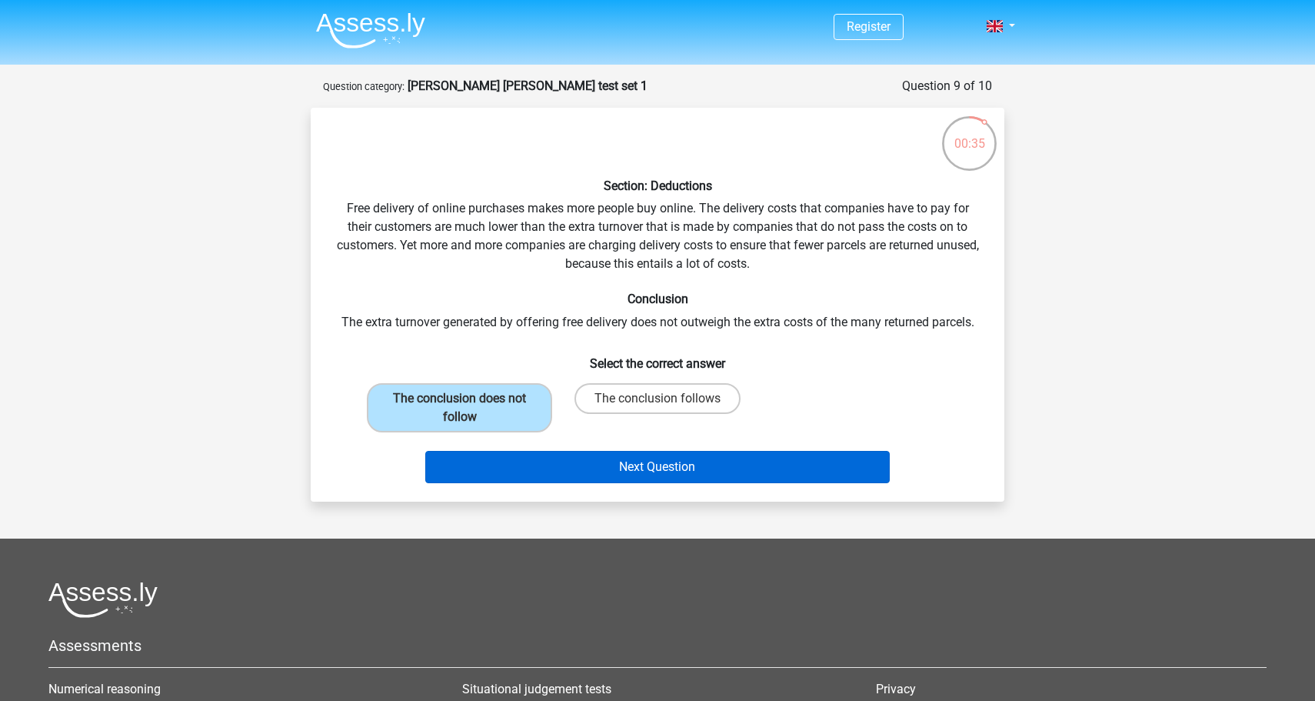
click at [581, 479] on button "Next Question" at bounding box center [657, 467] width 465 height 32
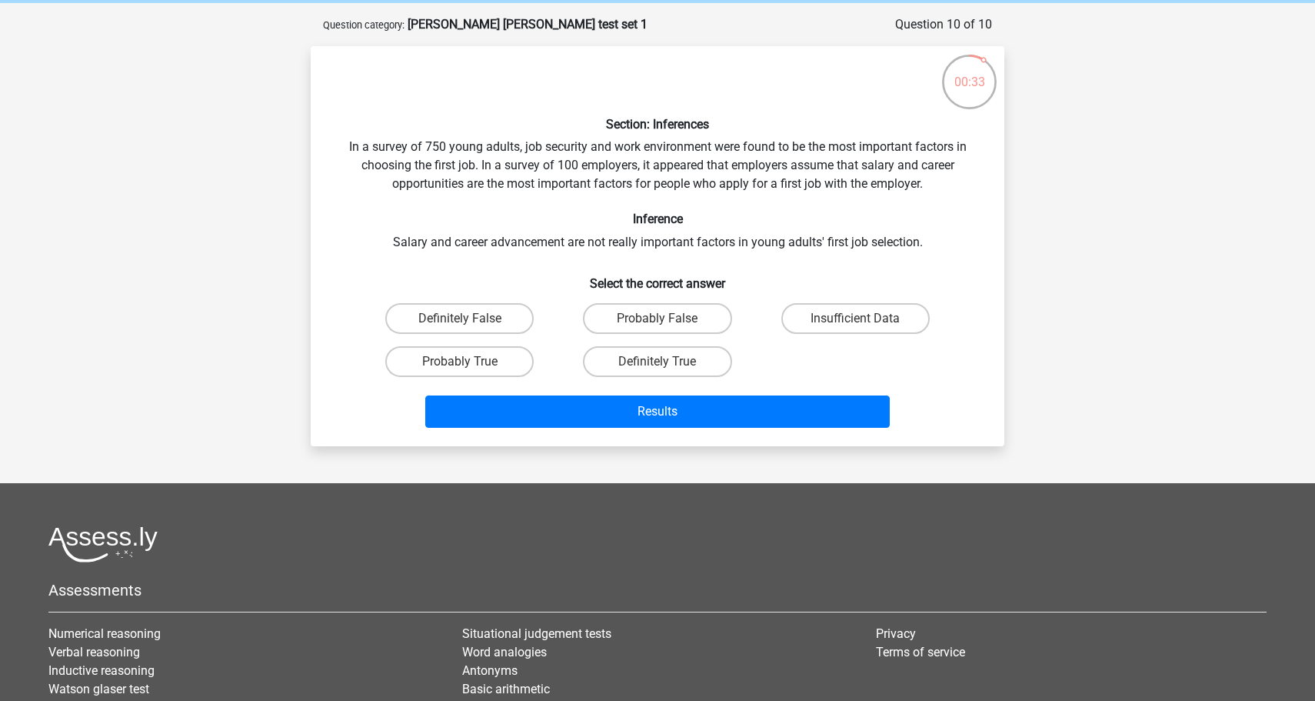
scroll to position [63, 0]
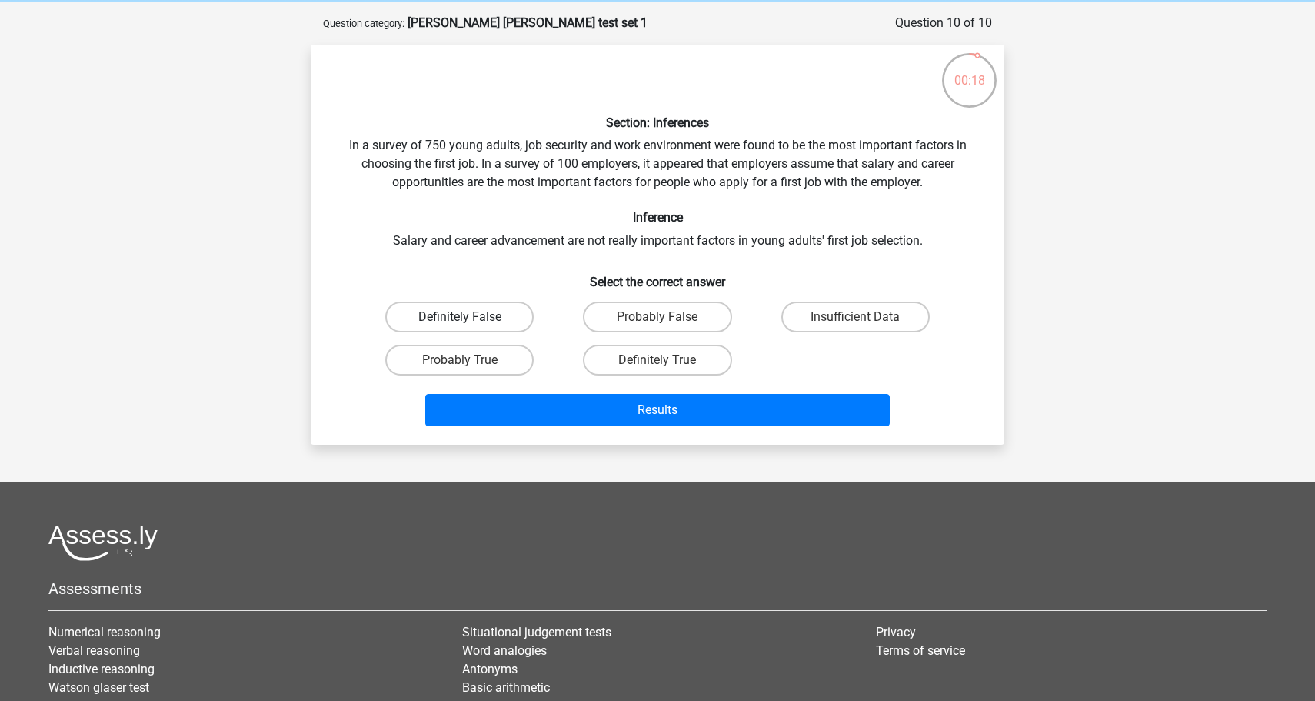
click at [473, 308] on label "Definitely False" at bounding box center [459, 316] width 148 height 31
click at [470, 317] on input "Definitely False" at bounding box center [465, 322] width 10 height 10
radio input "true"
click at [658, 317] on input "Probably False" at bounding box center [663, 322] width 10 height 10
radio input "true"
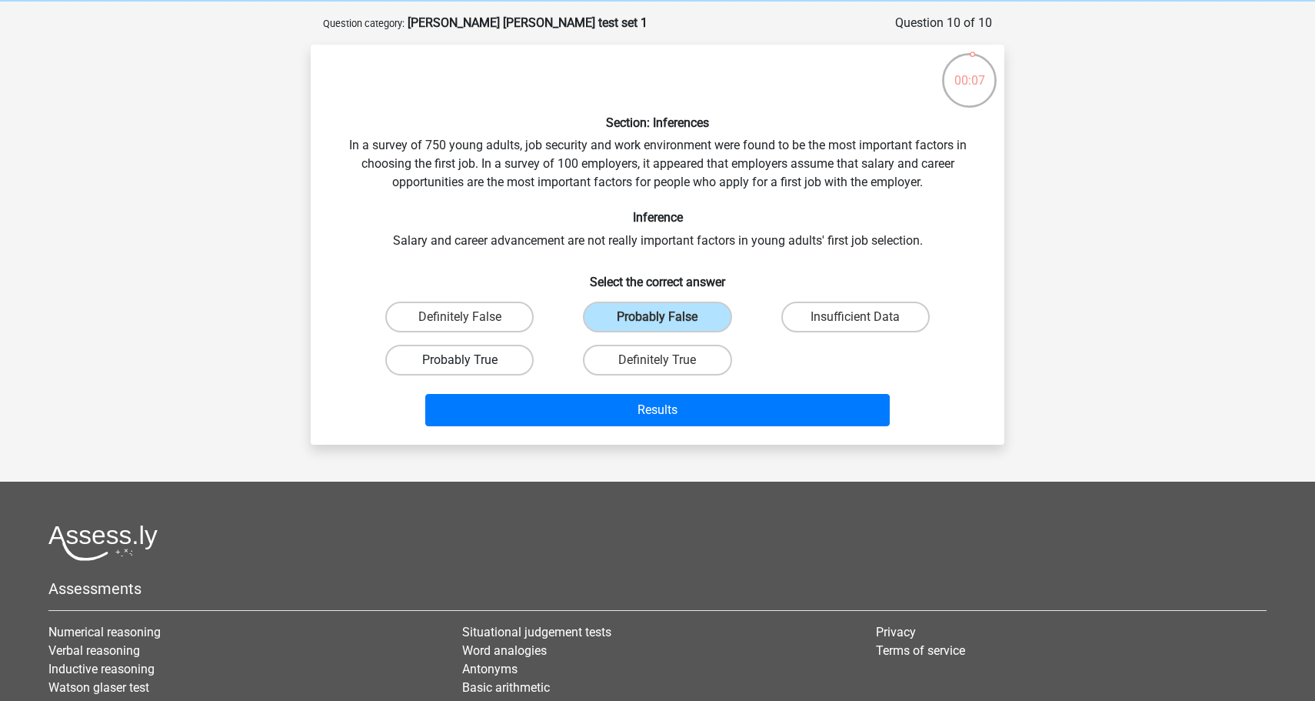
click at [492, 348] on label "Probably True" at bounding box center [459, 360] width 148 height 31
click at [470, 360] on input "Probably True" at bounding box center [465, 365] width 10 height 10
radio input "true"
click at [828, 313] on label "Insufficient Data" at bounding box center [855, 316] width 148 height 31
click at [855, 317] on input "Insufficient Data" at bounding box center [860, 322] width 10 height 10
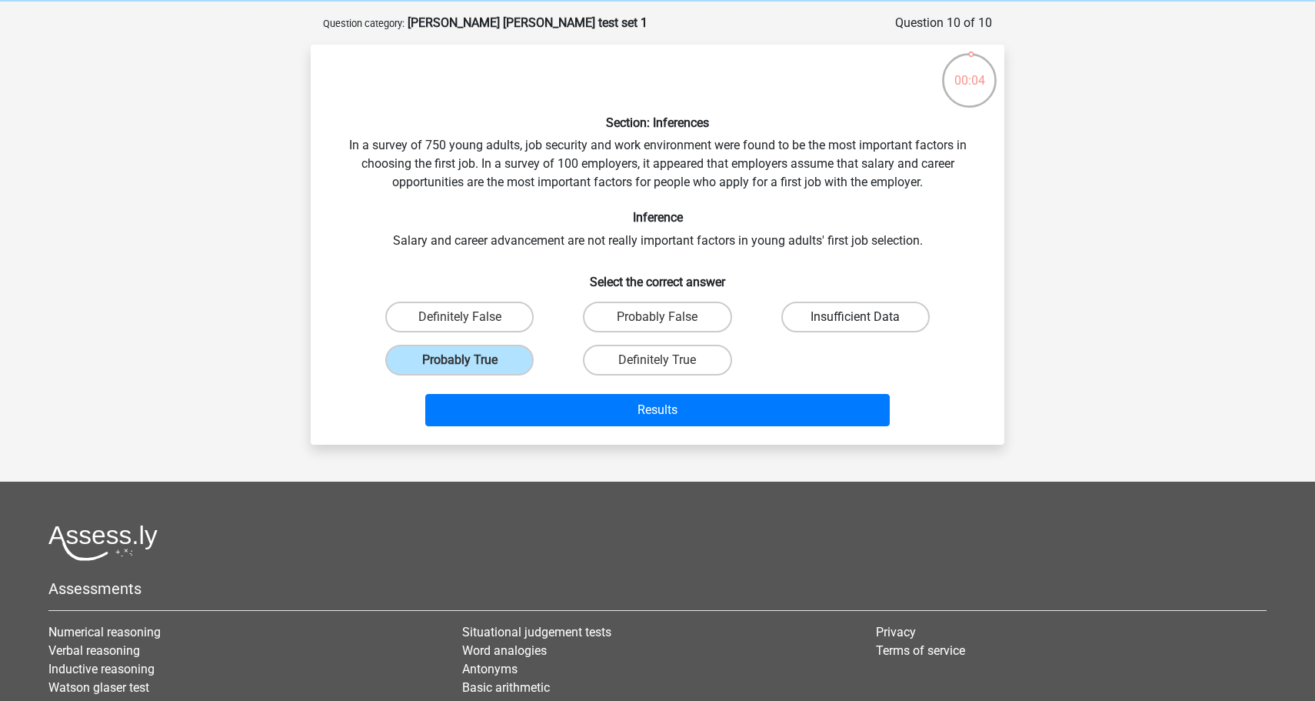
radio input "true"
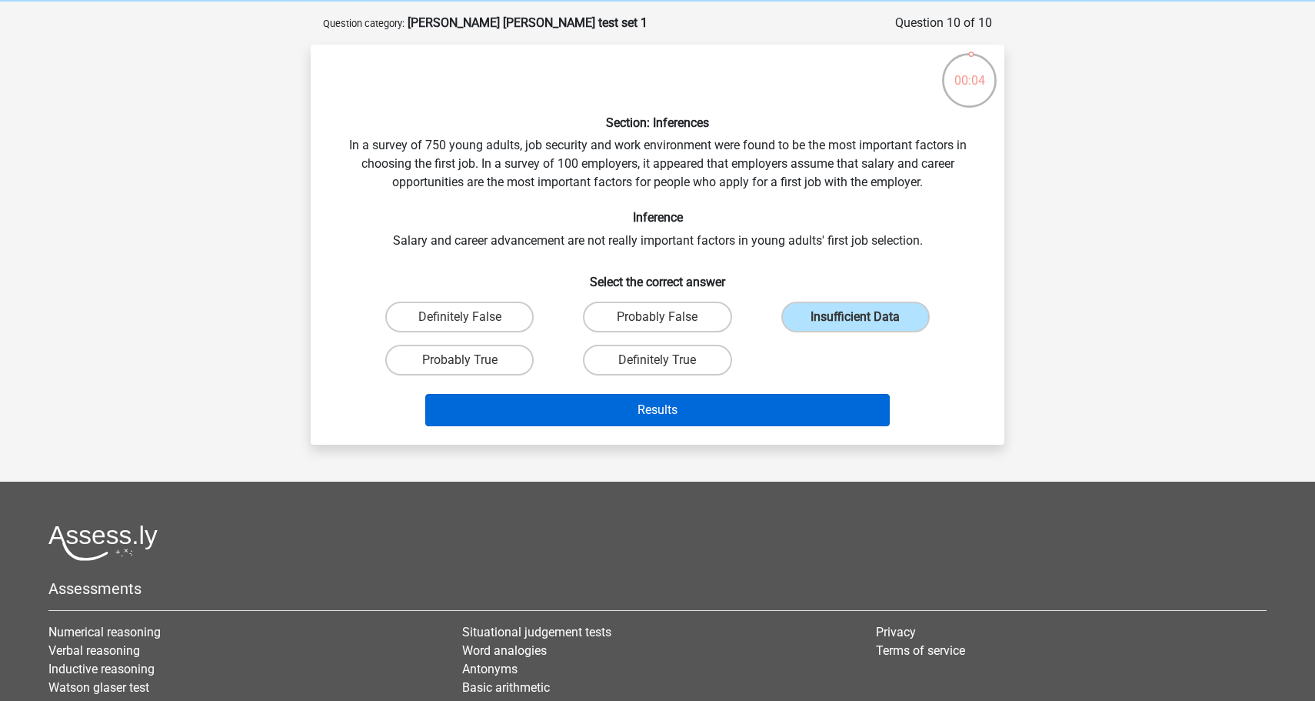
click at [711, 408] on button "Results" at bounding box center [657, 410] width 465 height 32
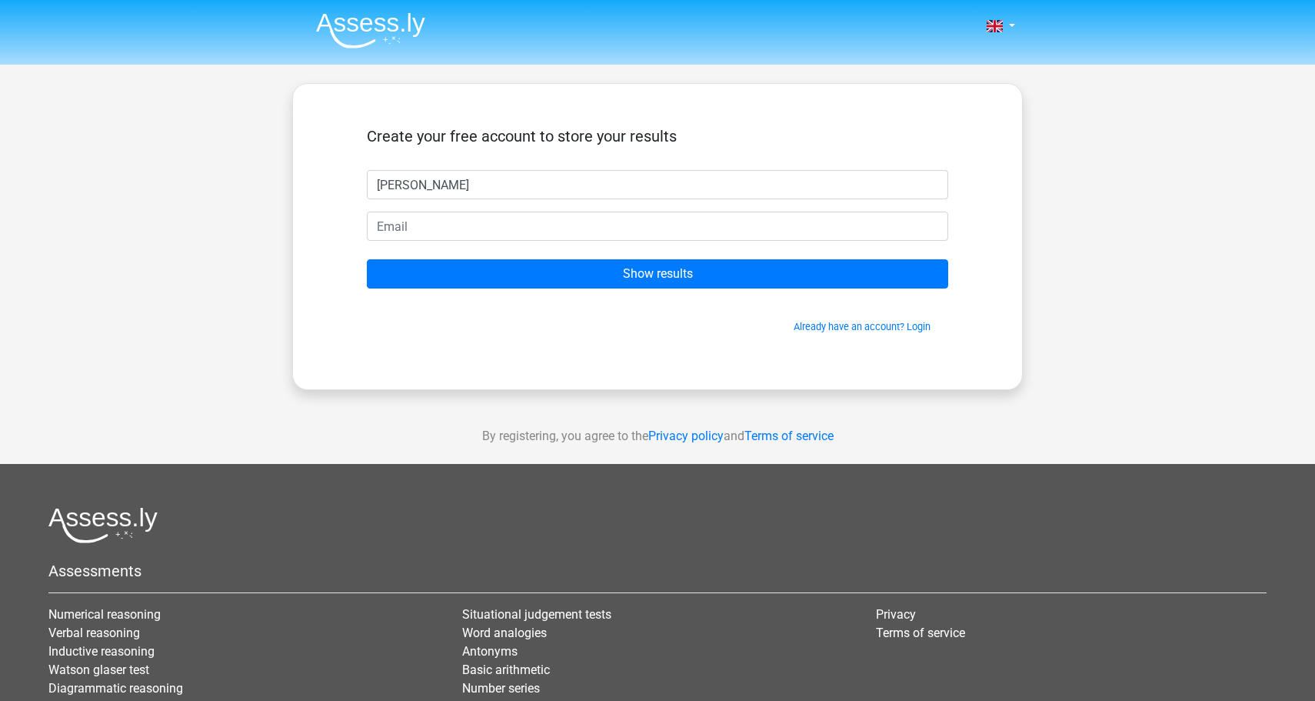
type input "emma"
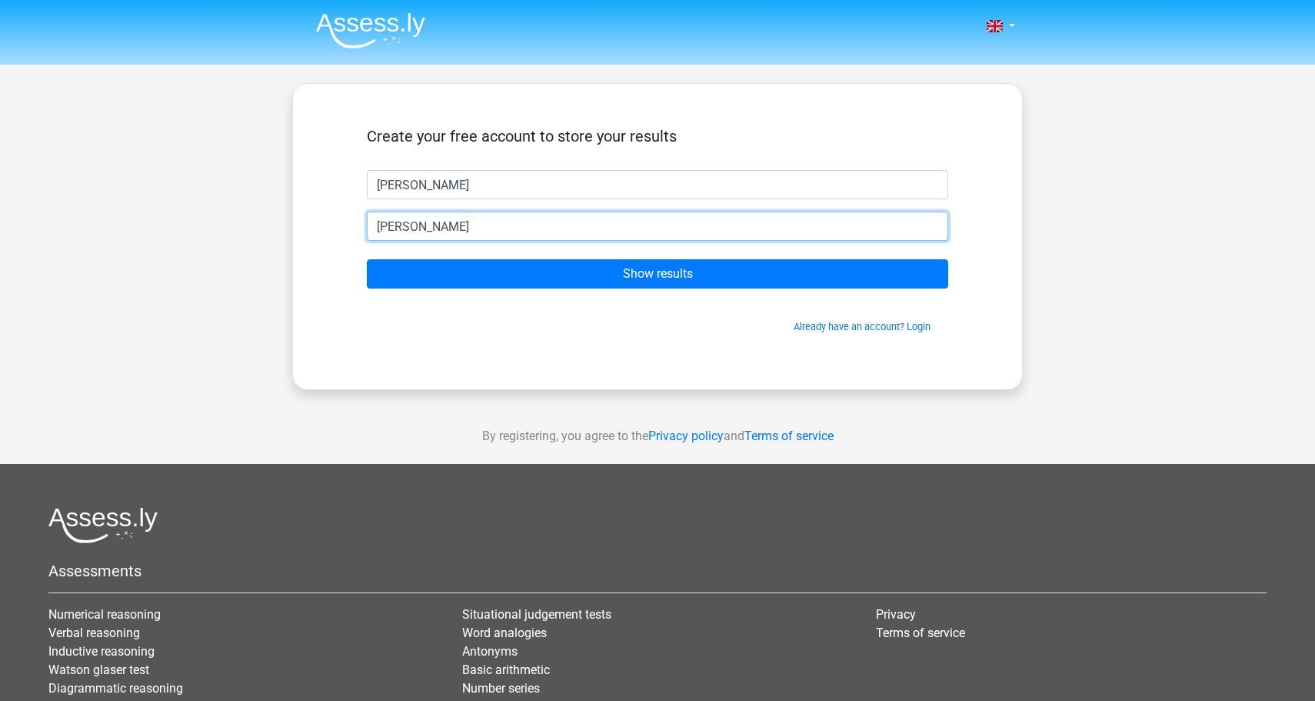
type input "emmad"
